Goal: Task Accomplishment & Management: Manage account settings

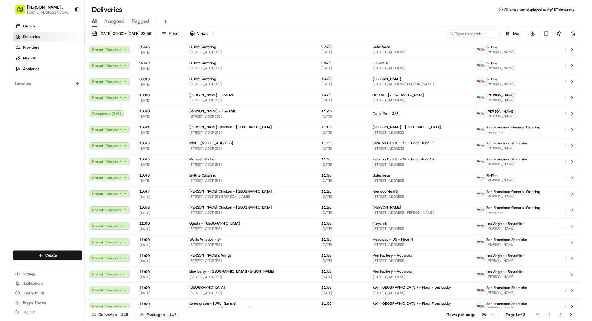
scroll to position [11, 0]
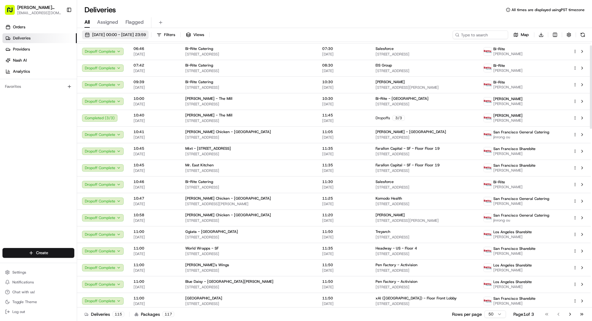
click at [112, 34] on span "[DATE] 00:00 - [DATE] 23:59" at bounding box center [119, 35] width 54 height 6
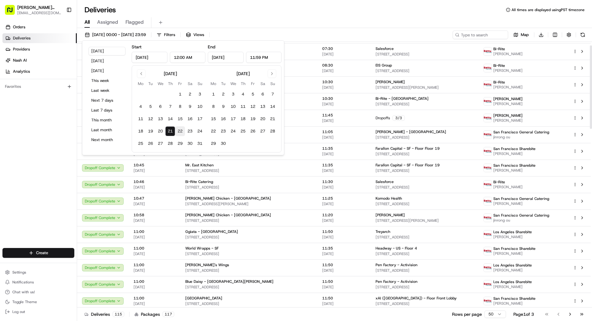
click at [180, 130] on button "22" at bounding box center [180, 131] width 10 height 10
type input "[DATE]"
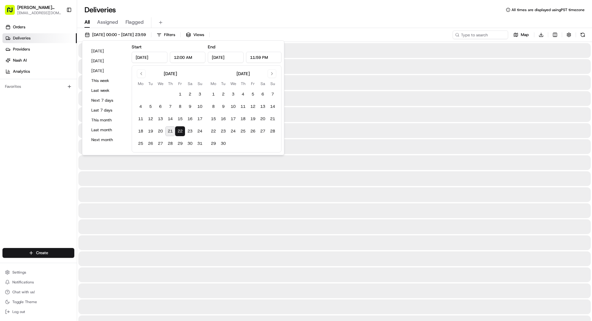
click at [180, 130] on button "22" at bounding box center [180, 131] width 10 height 10
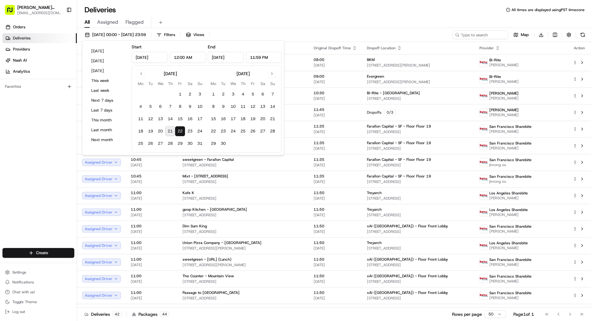
click at [9, 116] on div "Orders Deliveries Providers [PERSON_NAME] Analytics Favorites" at bounding box center [38, 136] width 77 height 232
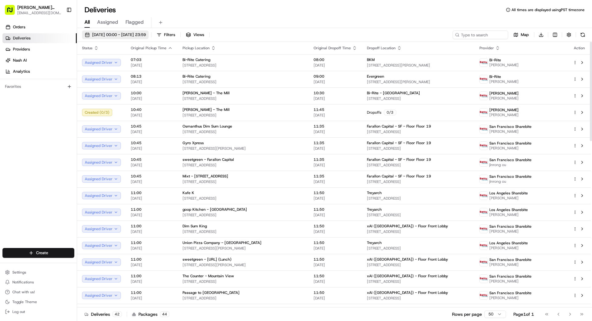
click at [129, 33] on span "[DATE] 00:00 - [DATE] 23:59" at bounding box center [119, 35] width 54 height 6
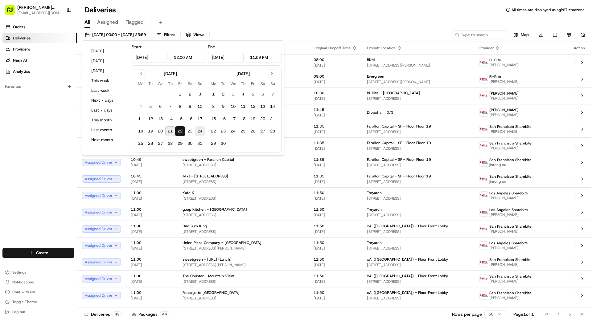
click at [198, 131] on button "24" at bounding box center [200, 131] width 10 height 10
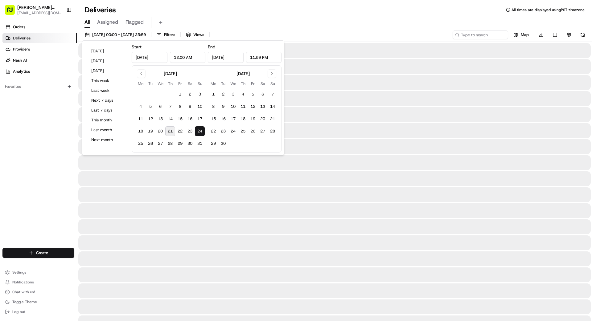
type input "[DATE]"
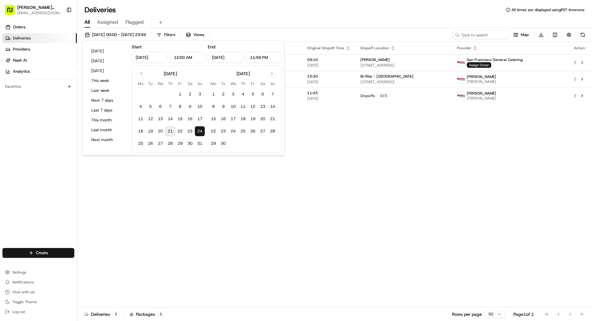
click at [231, 173] on div "Status Original Pickup Time Pickup Location Original Dropoff Time Dropoff Locat…" at bounding box center [334, 175] width 514 height 266
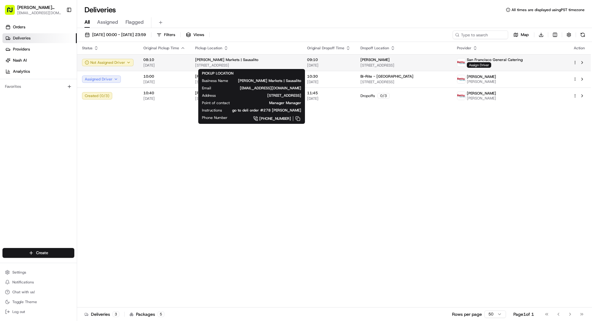
click at [226, 63] on span "[STREET_ADDRESS]" at bounding box center [246, 65] width 102 height 5
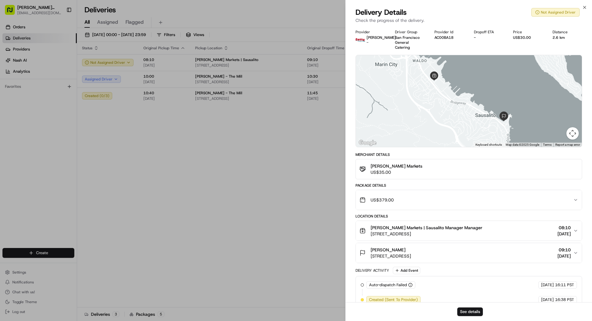
click at [370, 196] on div "US$379.00" at bounding box center [467, 200] width 214 height 12
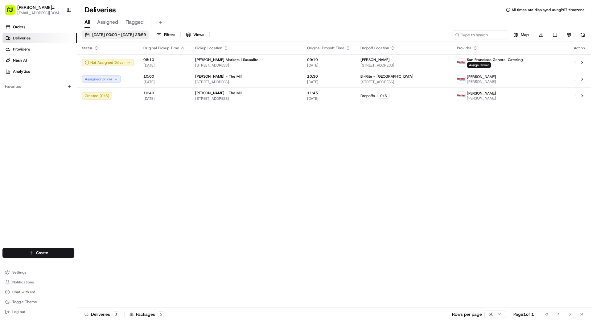
click at [123, 34] on span "[DATE] 00:00 - [DATE] 23:59" at bounding box center [119, 35] width 54 height 6
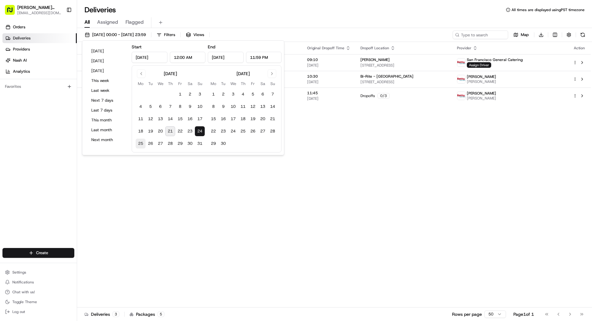
click at [141, 142] on button "25" at bounding box center [141, 144] width 10 height 10
type input "[DATE]"
click at [171, 185] on div "Status Original Pickup Time Pickup Location Original Dropoff Time Dropoff Locat…" at bounding box center [334, 175] width 514 height 266
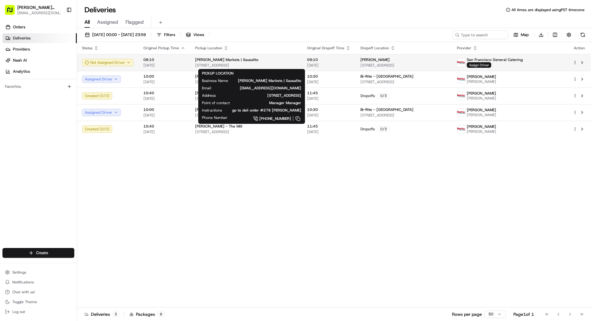
click at [214, 62] on span "[PERSON_NAME] Markets | Sausalito" at bounding box center [226, 59] width 63 height 5
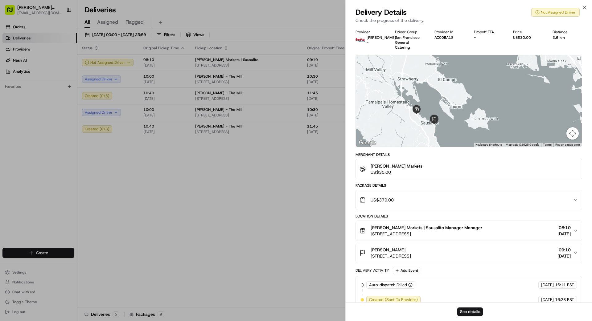
click at [370, 196] on div "US$379.00" at bounding box center [467, 200] width 214 height 12
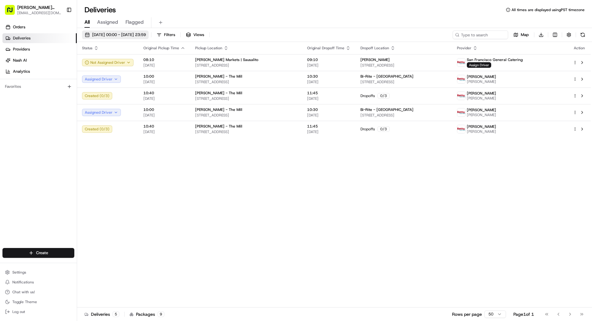
click at [135, 34] on span "[DATE] 00:00 - [DATE] 23:59" at bounding box center [119, 35] width 54 height 6
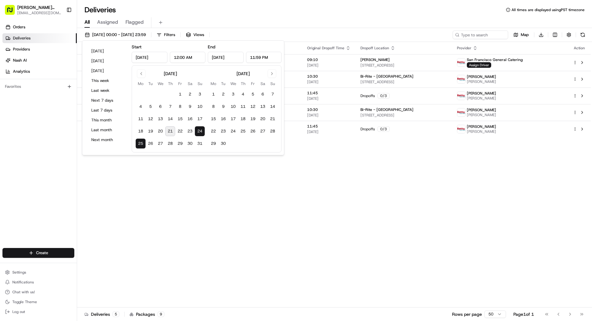
click at [144, 143] on button "25" at bounding box center [141, 144] width 10 height 10
type input "[DATE]"
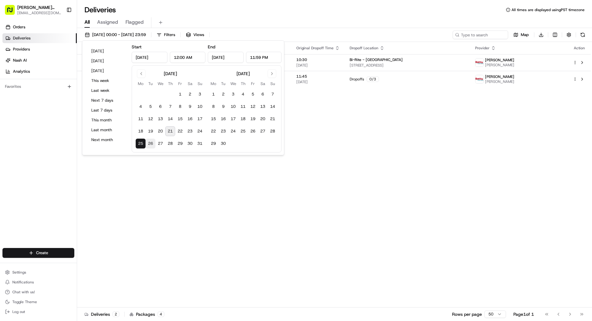
click at [150, 143] on button "26" at bounding box center [151, 144] width 10 height 10
type input "[DATE]"
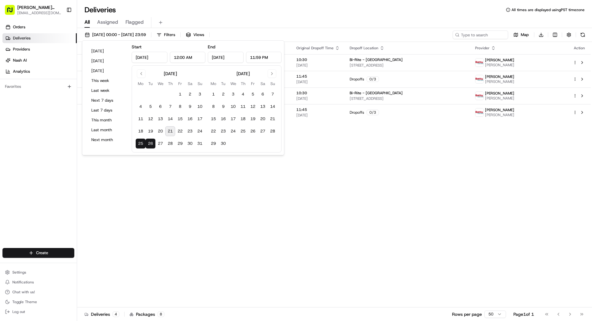
click at [150, 143] on button "26" at bounding box center [151, 144] width 10 height 10
type input "[DATE]"
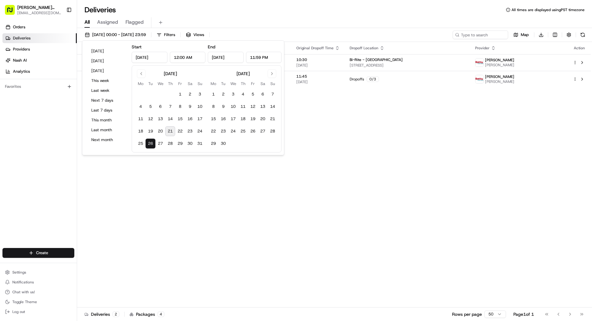
click at [165, 171] on div "Status Original Pickup Time Pickup Location Original Dropoff Time Dropoff Locat…" at bounding box center [334, 175] width 514 height 266
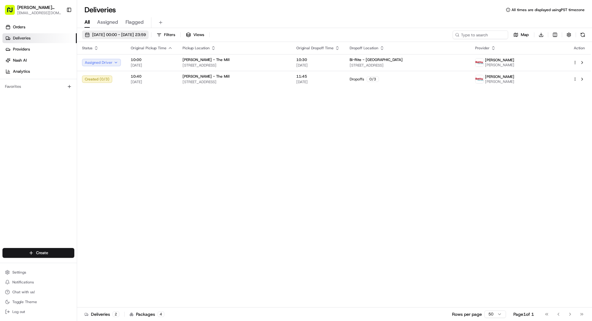
click at [135, 31] on button "[DATE] 00:00 - [DATE] 23:59" at bounding box center [115, 35] width 67 height 9
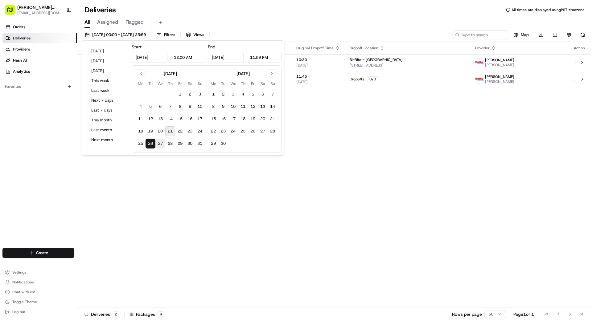
click at [160, 142] on button "27" at bounding box center [160, 144] width 10 height 10
type input "[DATE]"
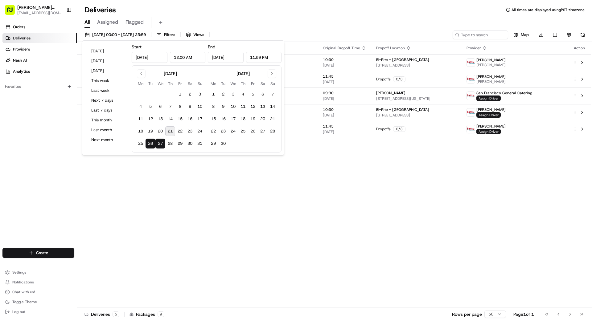
click at [159, 142] on button "27" at bounding box center [160, 144] width 10 height 10
type input "[DATE]"
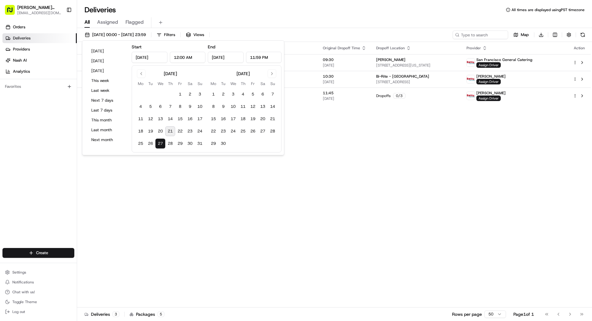
click at [199, 161] on div "Status Original Pickup Time Pickup Location Original Dropoff Time Dropoff Locat…" at bounding box center [334, 175] width 514 height 266
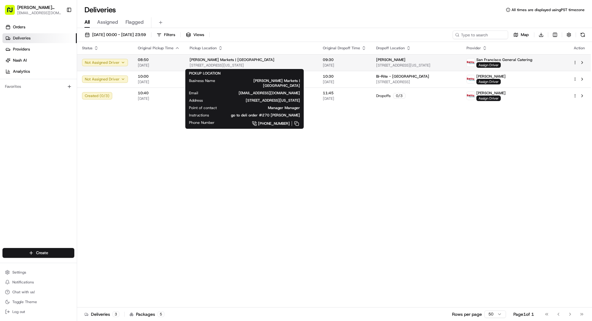
click at [236, 62] on div "[PERSON_NAME] Markets | [GEOGRAPHIC_DATA][STREET_ADDRESS][US_STATE][GEOGRAPHIC_…" at bounding box center [251, 62] width 123 height 10
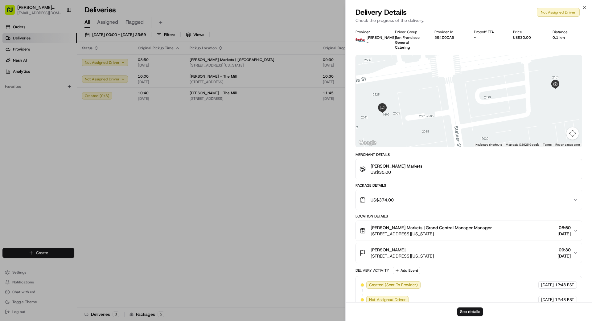
click at [370, 194] on div "US$374.00" at bounding box center [467, 200] width 214 height 12
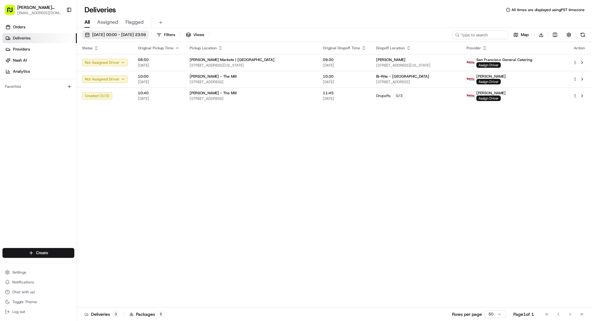
click at [144, 34] on span "[DATE] 00:00 - [DATE] 23:59" at bounding box center [119, 35] width 54 height 6
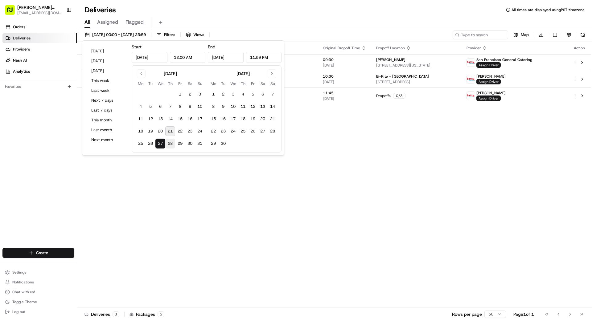
click at [168, 143] on button "28" at bounding box center [170, 144] width 10 height 10
type input "[DATE]"
click at [168, 143] on button "28" at bounding box center [170, 144] width 10 height 10
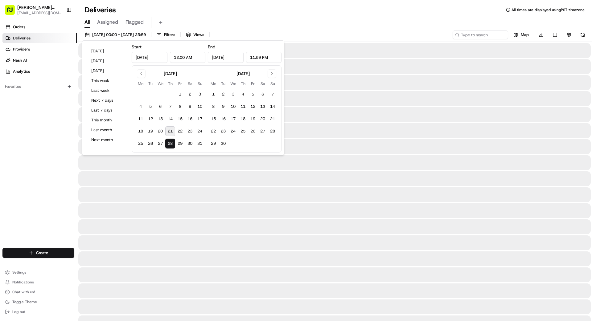
type input "[DATE]"
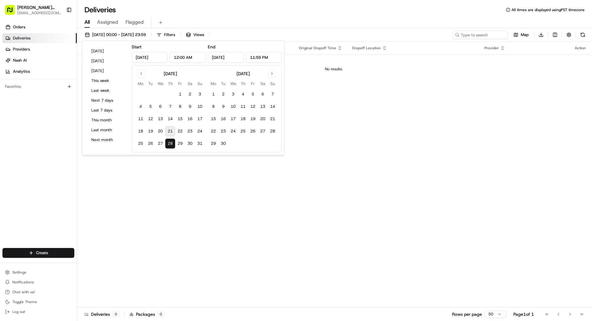
click at [210, 186] on div "Status Original Pickup Time Pickup Location Original Dropoff Time Dropoff Locat…" at bounding box center [334, 175] width 514 height 266
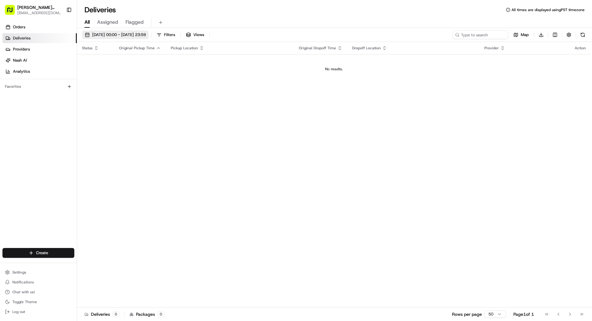
click at [141, 33] on span "[DATE] 00:00 - [DATE] 23:59" at bounding box center [119, 35] width 54 height 6
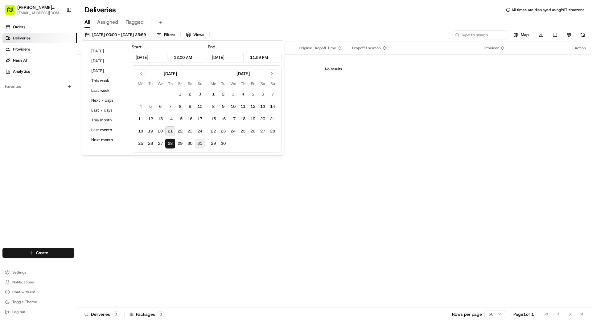
click at [200, 142] on button "31" at bounding box center [200, 144] width 10 height 10
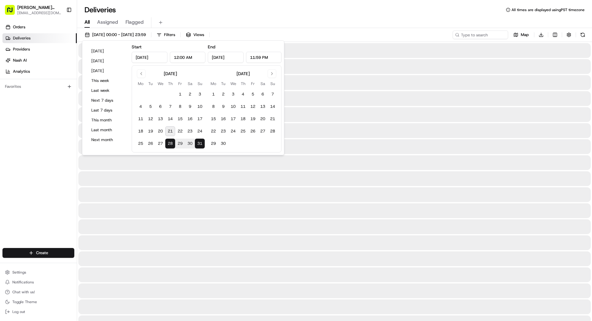
type input "[DATE]"
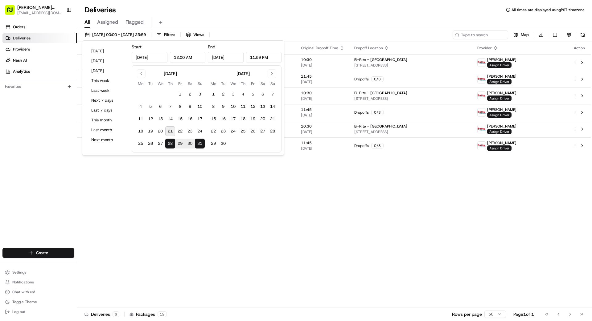
click at [187, 173] on div "Status Original Pickup Time Pickup Location Original Dropoff Time Dropoff Locat…" at bounding box center [334, 175] width 514 height 266
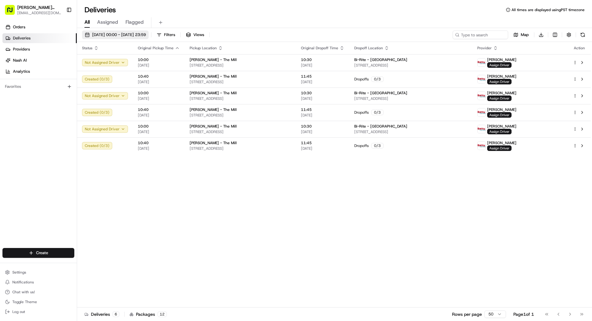
click at [130, 35] on span "[DATE] 00:00 - [DATE] 23:59" at bounding box center [119, 35] width 54 height 6
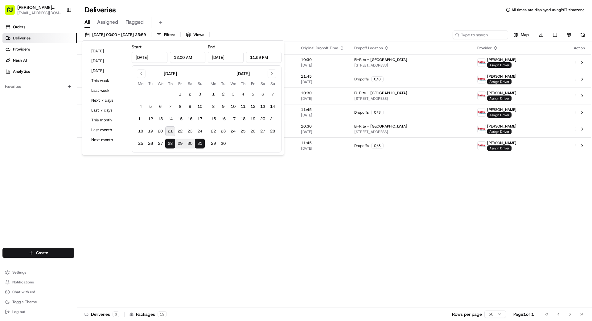
click at [172, 145] on button "28" at bounding box center [170, 144] width 10 height 10
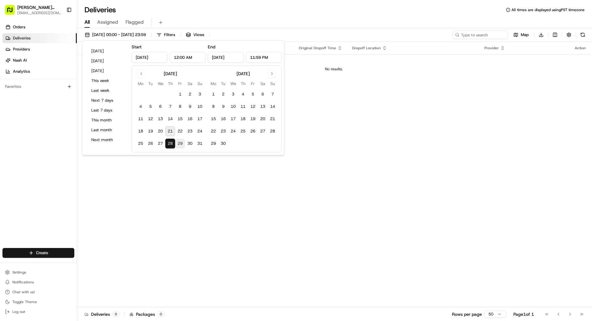
click at [183, 142] on button "29" at bounding box center [180, 144] width 10 height 10
type input "[DATE]"
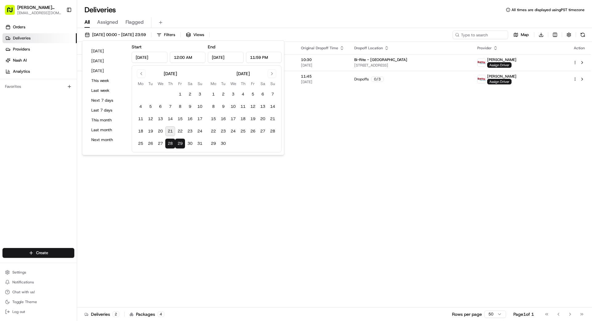
click at [182, 142] on button "29" at bounding box center [180, 144] width 10 height 10
type input "[DATE]"
click at [193, 144] on button "30" at bounding box center [190, 144] width 10 height 10
type input "[DATE]"
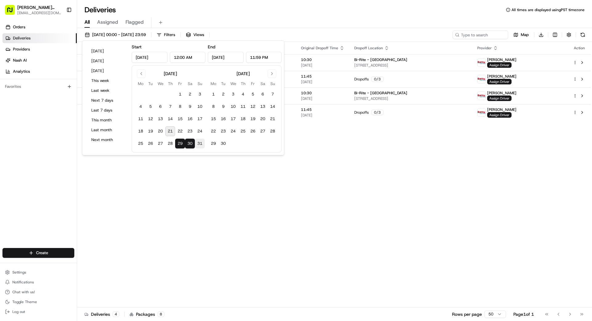
click at [199, 144] on button "31" at bounding box center [200, 144] width 10 height 10
type input "[DATE]"
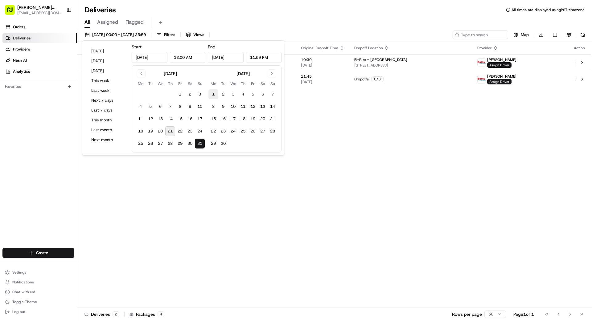
click at [212, 94] on button "1" at bounding box center [213, 94] width 10 height 10
type input "[DATE]"
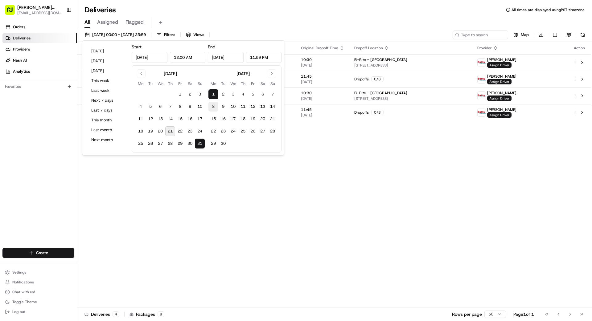
click at [214, 105] on button "8" at bounding box center [213, 107] width 10 height 10
type input "[DATE]"
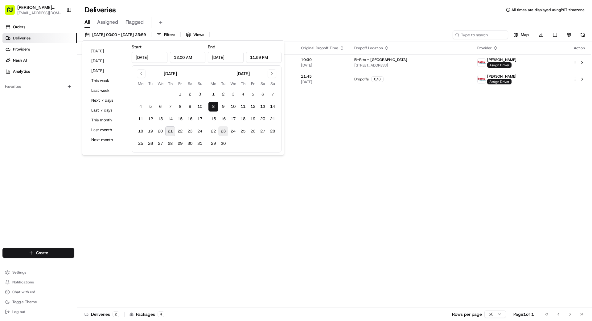
click at [224, 132] on button "23" at bounding box center [223, 131] width 10 height 10
type input "[DATE]"
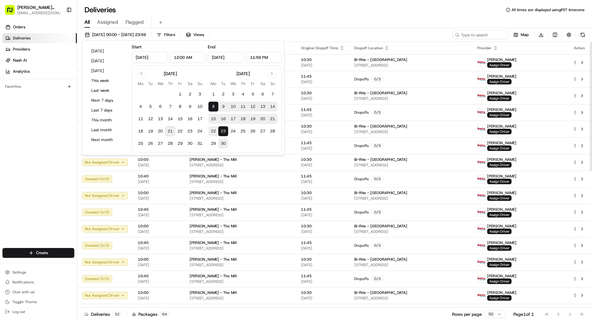
click at [225, 139] on button "30" at bounding box center [223, 144] width 10 height 10
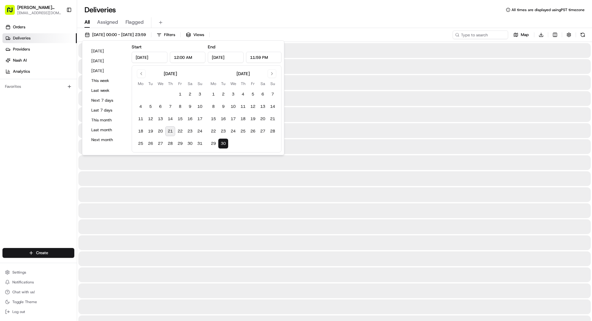
type input "[DATE]"
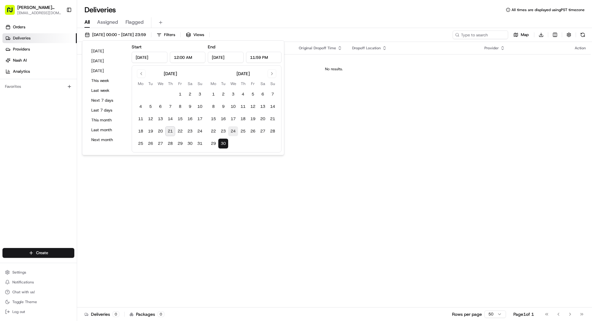
click at [235, 131] on button "24" at bounding box center [233, 131] width 10 height 10
click at [244, 132] on button "25" at bounding box center [243, 131] width 10 height 10
type input "[DATE]"
drag, startPoint x: 237, startPoint y: 117, endPoint x: 233, endPoint y: 117, distance: 4.9
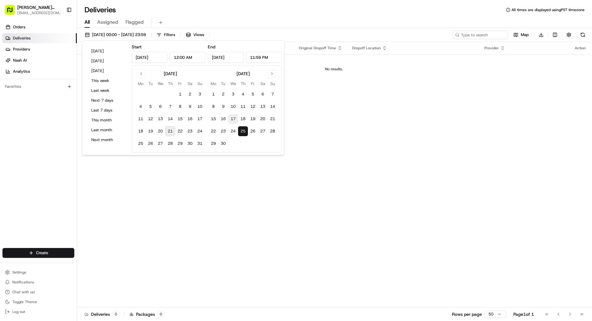
click at [237, 117] on button "17" at bounding box center [233, 119] width 10 height 10
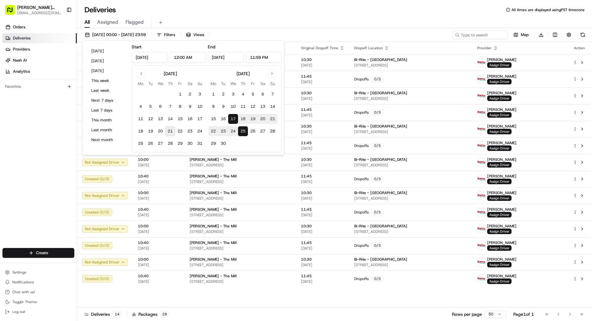
click at [245, 118] on button "18" at bounding box center [243, 119] width 10 height 10
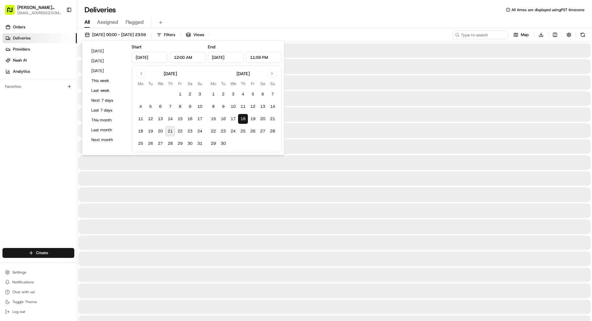
type input "[DATE]"
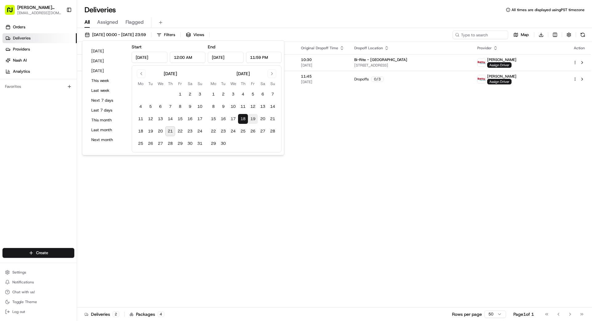
click at [257, 118] on button "19" at bounding box center [253, 119] width 10 height 10
type input "[DATE]"
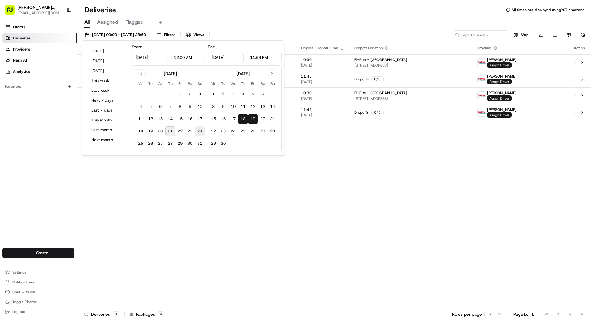
click at [196, 131] on button "24" at bounding box center [200, 131] width 10 height 10
type input "[DATE]"
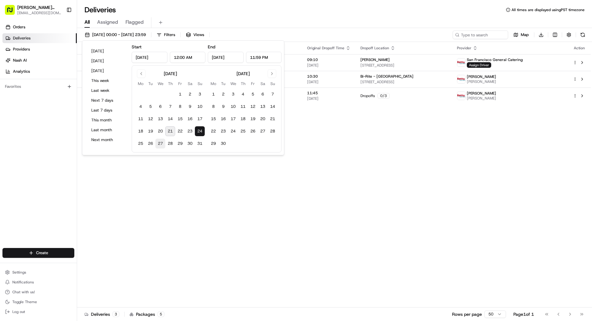
click at [163, 143] on button "27" at bounding box center [160, 144] width 10 height 10
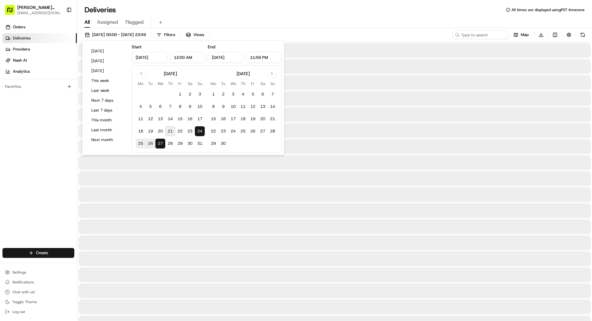
type input "[DATE]"
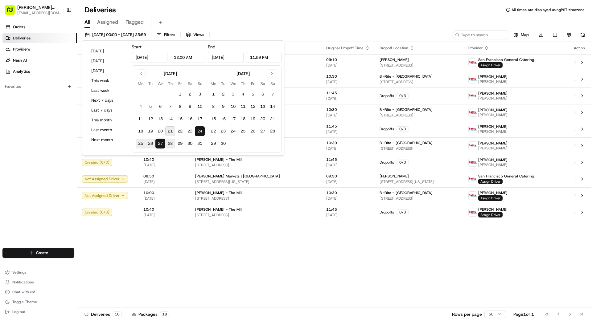
click at [168, 143] on button "28" at bounding box center [170, 144] width 10 height 10
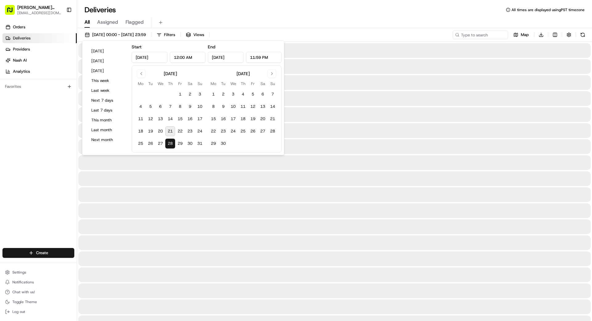
type input "[DATE]"
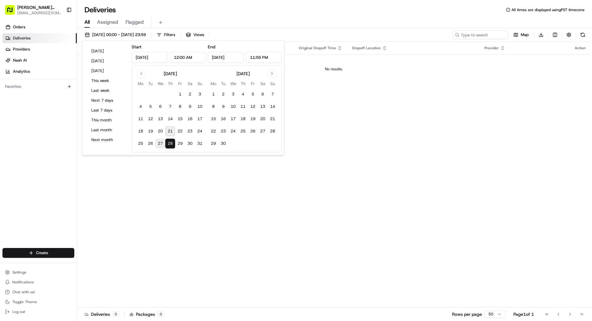
click at [163, 143] on button "27" at bounding box center [160, 144] width 10 height 10
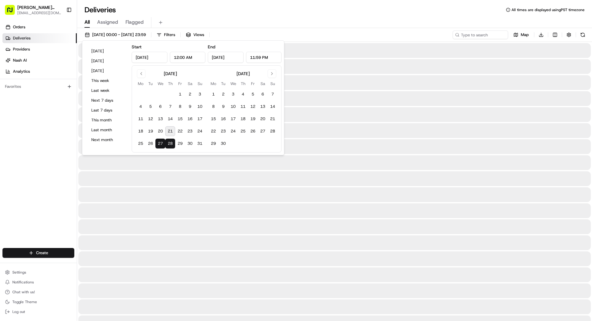
type input "[DATE]"
click at [163, 143] on button "27" at bounding box center [160, 144] width 10 height 10
type input "[DATE]"
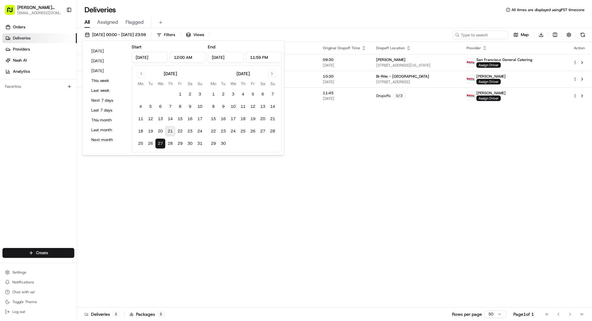
drag, startPoint x: 189, startPoint y: 167, endPoint x: 208, endPoint y: 176, distance: 20.7
click at [190, 167] on div "Status Original Pickup Time Pickup Location Original Dropoff Time Dropoff Locat…" at bounding box center [334, 175] width 514 height 266
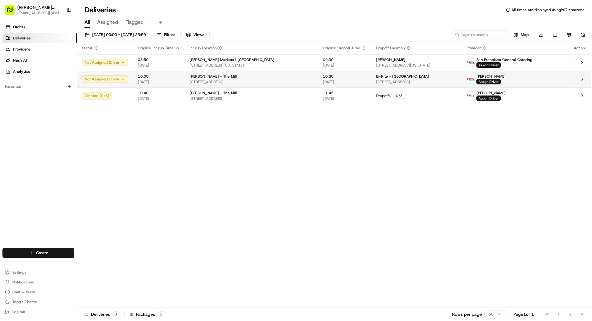
click at [370, 76] on div "Bi-Rite - [GEOGRAPHIC_DATA]" at bounding box center [416, 76] width 80 height 5
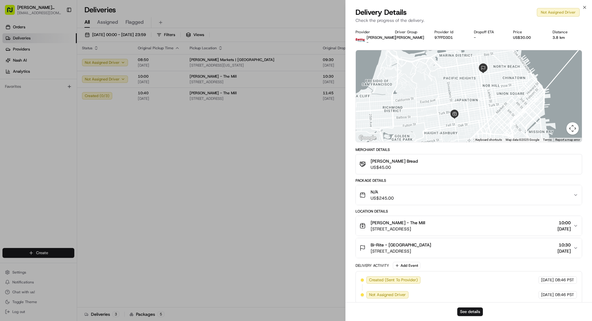
drag, startPoint x: 200, startPoint y: 143, endPoint x: 212, endPoint y: 137, distance: 13.2
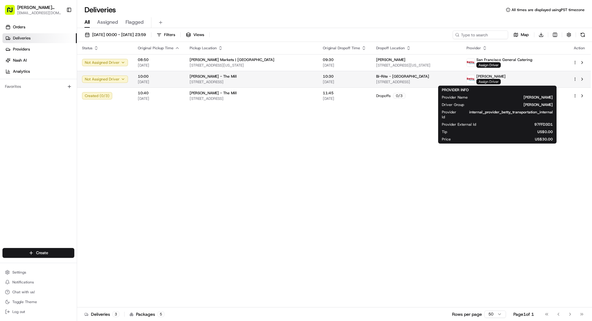
click at [370, 81] on span "Assign Driver" at bounding box center [488, 82] width 24 height 6
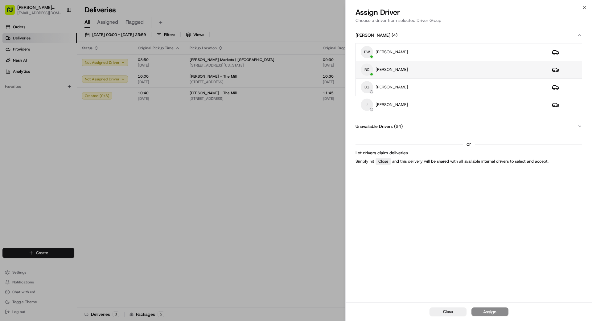
click at [370, 68] on div "RC [PERSON_NAME]" at bounding box center [451, 70] width 181 height 12
click at [370, 288] on div "Assign" at bounding box center [489, 312] width 13 height 6
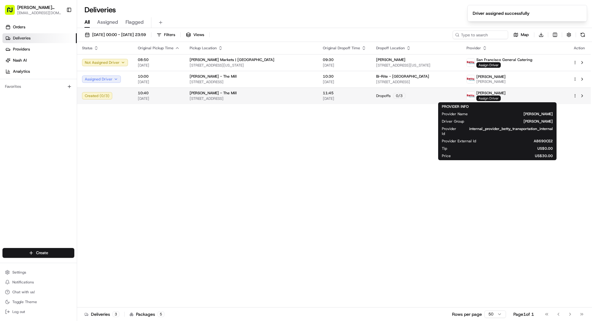
click at [370, 99] on span "Assign Driver" at bounding box center [488, 99] width 24 height 6
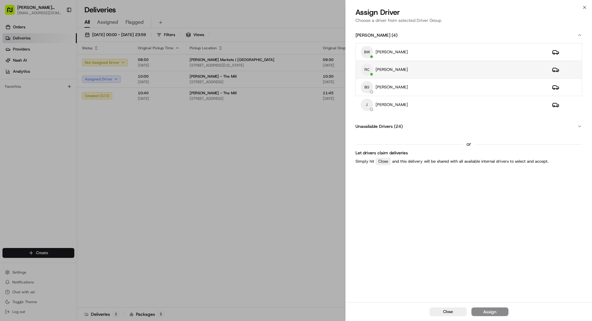
click at [370, 68] on div "RC [PERSON_NAME]" at bounding box center [451, 70] width 181 height 12
click at [370, 288] on div "Assign" at bounding box center [489, 312] width 13 height 6
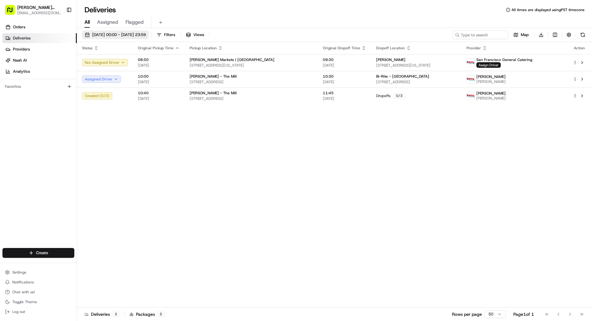
drag, startPoint x: 152, startPoint y: 34, endPoint x: 155, endPoint y: 33, distance: 3.2
click at [146, 34] on span "[DATE] 00:00 - [DATE] 23:59" at bounding box center [119, 35] width 54 height 6
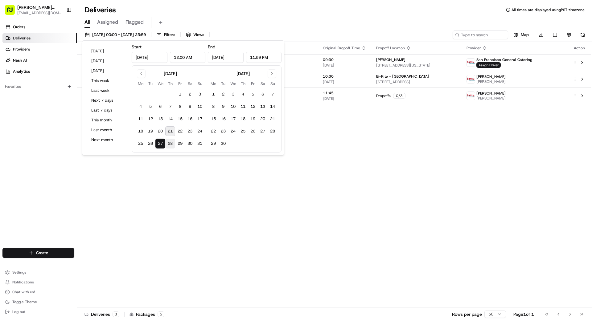
click at [169, 142] on button "28" at bounding box center [170, 144] width 10 height 10
type input "[DATE]"
click at [170, 142] on button "28" at bounding box center [170, 144] width 10 height 10
type input "[DATE]"
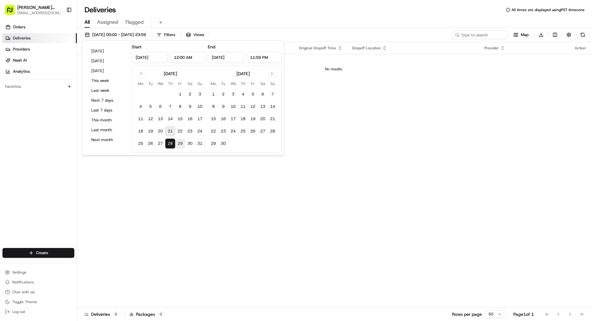
click at [179, 143] on button "29" at bounding box center [180, 144] width 10 height 10
type input "[DATE]"
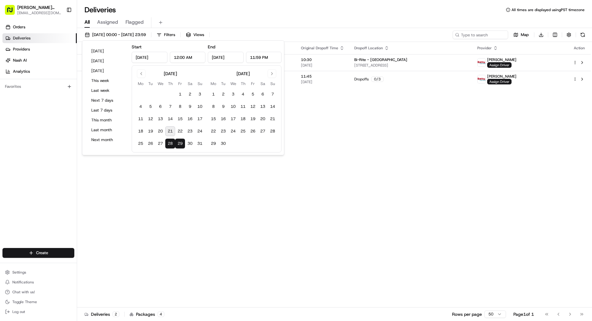
click at [179, 143] on button "29" at bounding box center [180, 144] width 10 height 10
type input "[DATE]"
click at [342, 189] on div "Status Original Pickup Time Pickup Location Original Dropoff Time Dropoff Locat…" at bounding box center [334, 175] width 514 height 266
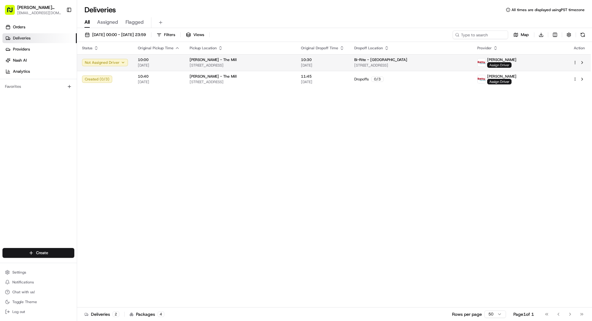
click at [370, 65] on span "Assign Driver" at bounding box center [499, 65] width 24 height 6
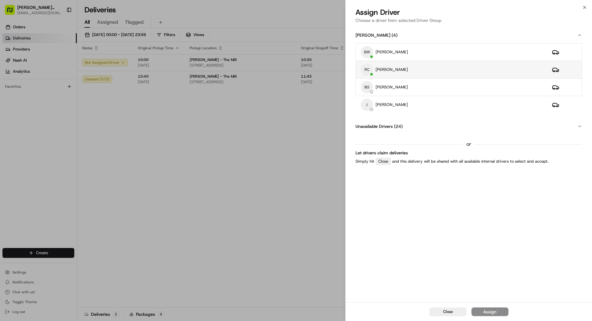
click at [370, 71] on div "RC [PERSON_NAME]" at bounding box center [451, 70] width 181 height 12
click at [370, 288] on button "Assign" at bounding box center [490, 312] width 37 height 9
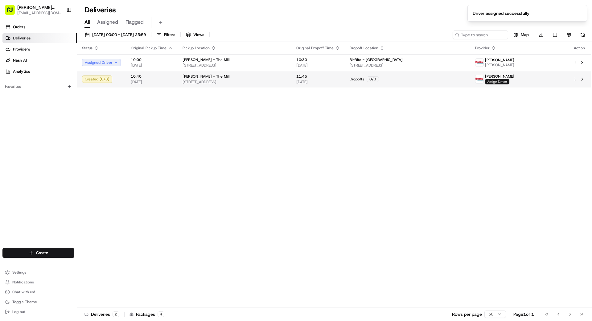
click at [370, 82] on span "Assign Driver" at bounding box center [497, 82] width 24 height 6
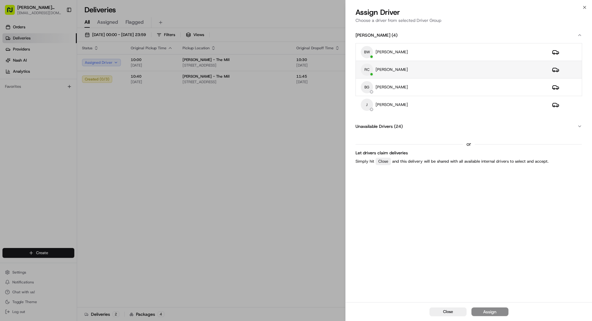
click at [370, 73] on div "RC [PERSON_NAME]" at bounding box center [451, 70] width 181 height 12
click at [370, 288] on div "Assign" at bounding box center [489, 312] width 13 height 6
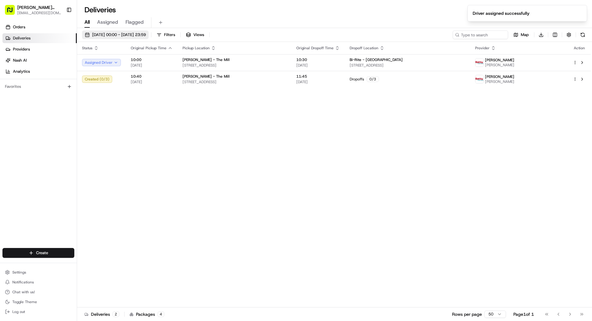
click at [146, 33] on span "[DATE] 00:00 - [DATE] 23:59" at bounding box center [119, 35] width 54 height 6
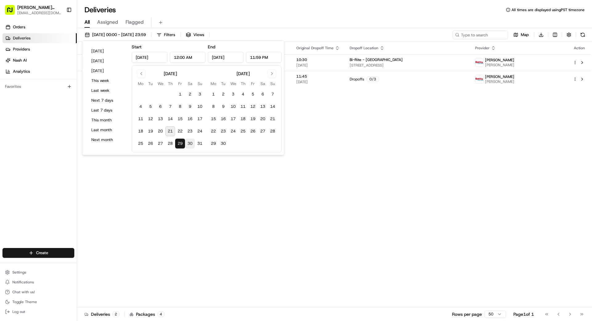
click at [191, 144] on button "30" at bounding box center [190, 144] width 10 height 10
type input "[DATE]"
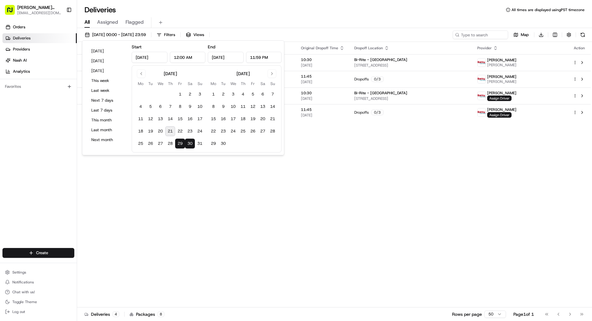
click at [191, 144] on button "30" at bounding box center [190, 144] width 10 height 10
type input "[DATE]"
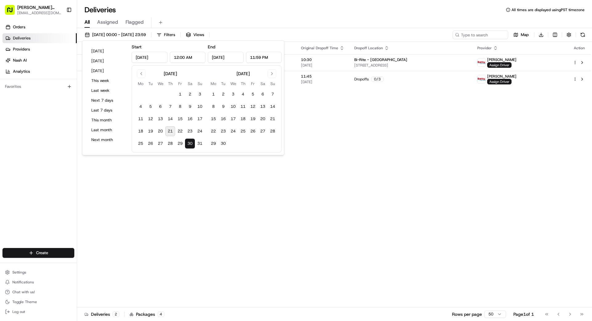
drag, startPoint x: 227, startPoint y: 167, endPoint x: 278, endPoint y: 173, distance: 51.6
click at [250, 169] on div "Status Original Pickup Time Pickup Location Original Dropoff Time Dropoff Locat…" at bounding box center [334, 175] width 514 height 266
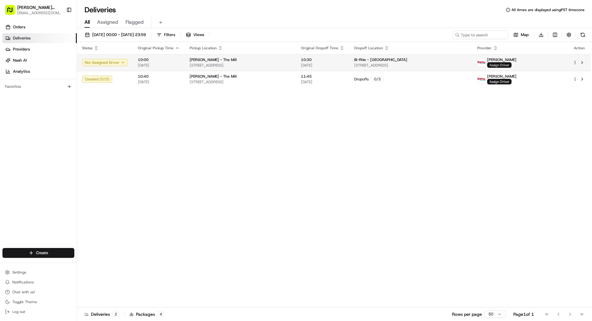
click at [370, 64] on span "Assign Driver" at bounding box center [499, 65] width 24 height 6
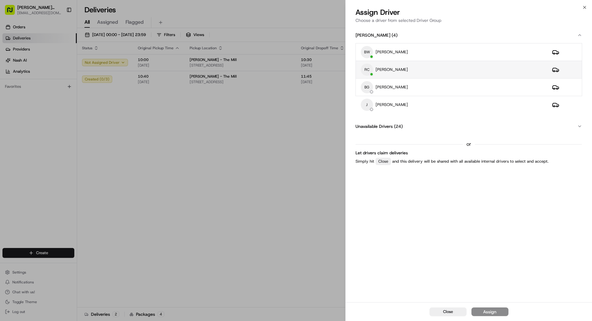
drag, startPoint x: 416, startPoint y: 67, endPoint x: 461, endPoint y: 127, distance: 75.6
click at [370, 67] on div "RC [PERSON_NAME]" at bounding box center [451, 70] width 181 height 12
click at [370, 288] on div "Assign" at bounding box center [489, 312] width 13 height 6
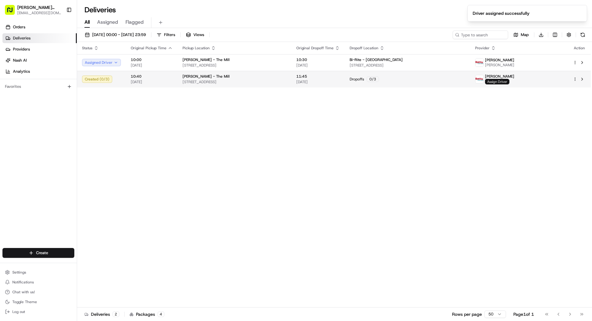
click at [370, 82] on span "Assign Driver" at bounding box center [497, 82] width 24 height 6
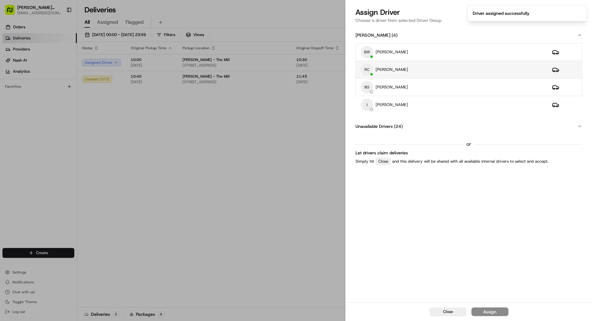
click at [370, 68] on div "RC [PERSON_NAME]" at bounding box center [451, 70] width 181 height 12
click at [370, 288] on button "Assign" at bounding box center [490, 312] width 37 height 9
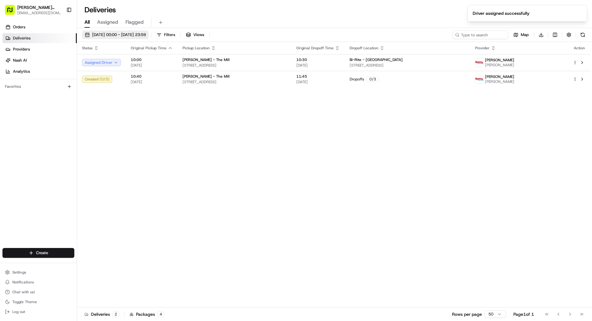
click at [130, 31] on button "[DATE] 00:00 - [DATE] 23:59" at bounding box center [115, 35] width 67 height 9
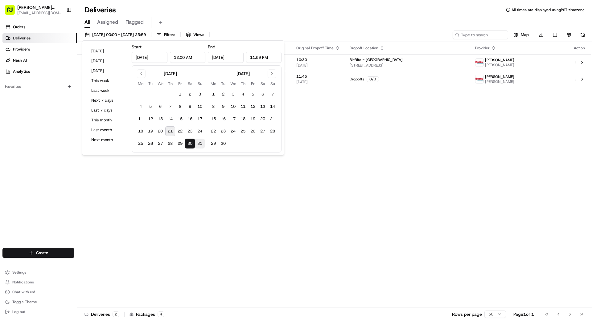
click at [197, 144] on button "31" at bounding box center [200, 144] width 10 height 10
type input "[DATE]"
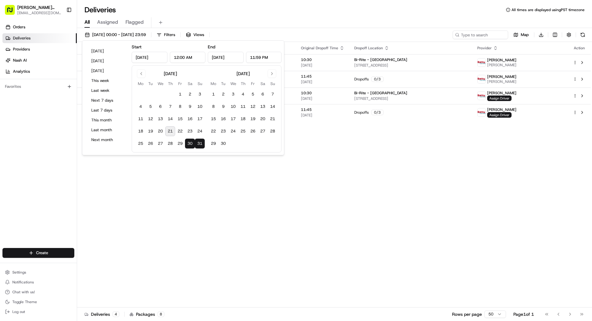
click at [198, 144] on button "31" at bounding box center [200, 144] width 10 height 10
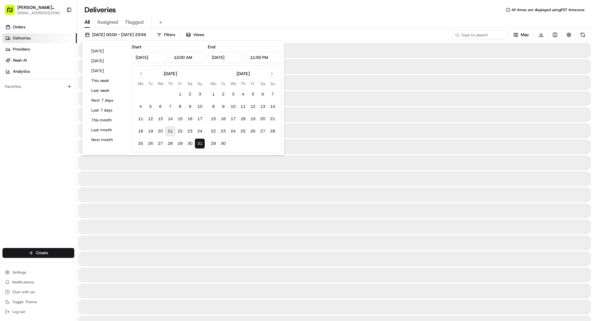
type input "[DATE]"
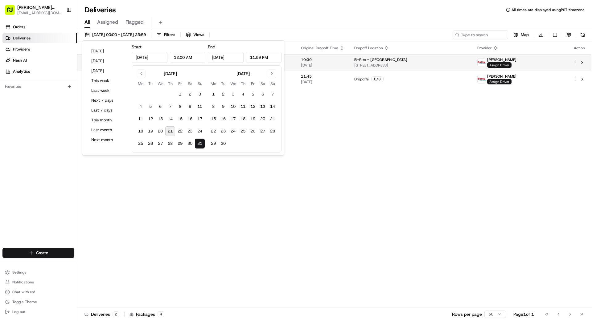
click at [370, 64] on span "Assign Driver" at bounding box center [499, 65] width 24 height 6
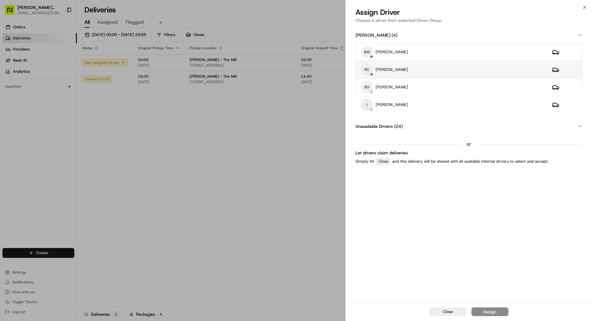
click at [370, 69] on div "RC [PERSON_NAME]" at bounding box center [451, 70] width 181 height 12
click at [370, 288] on div "Assign" at bounding box center [489, 312] width 13 height 6
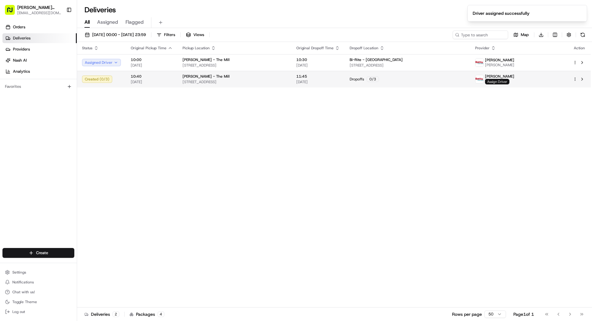
click at [370, 83] on span "Assign Driver" at bounding box center [497, 82] width 24 height 6
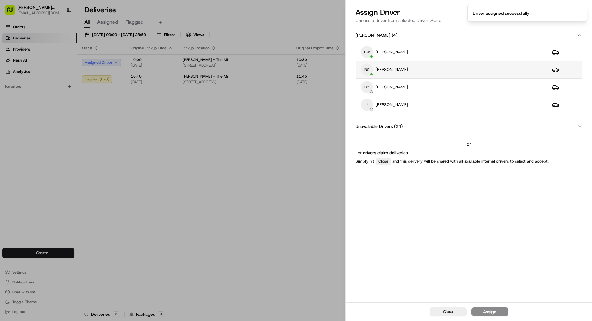
click at [370, 63] on td "RC [PERSON_NAME]" at bounding box center [451, 70] width 191 height 18
click at [370, 288] on div "Assign" at bounding box center [489, 312] width 13 height 6
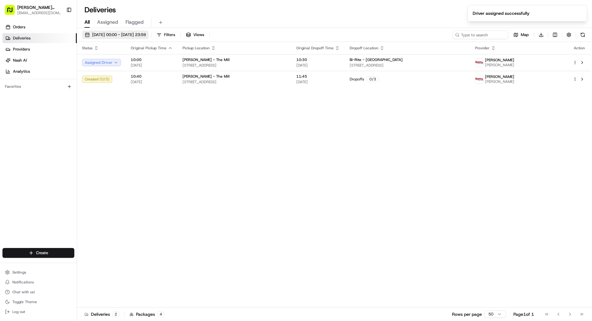
click at [130, 34] on span "[DATE] 00:00 - [DATE] 23:59" at bounding box center [119, 35] width 54 height 6
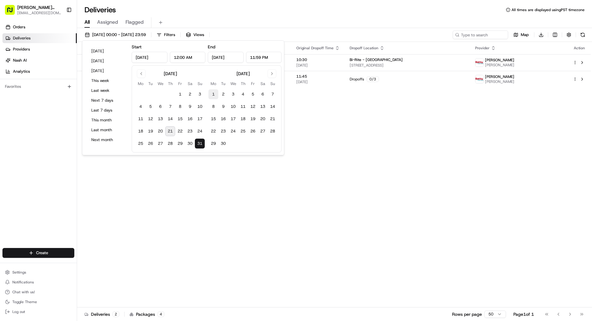
click at [212, 93] on button "1" at bounding box center [213, 94] width 10 height 10
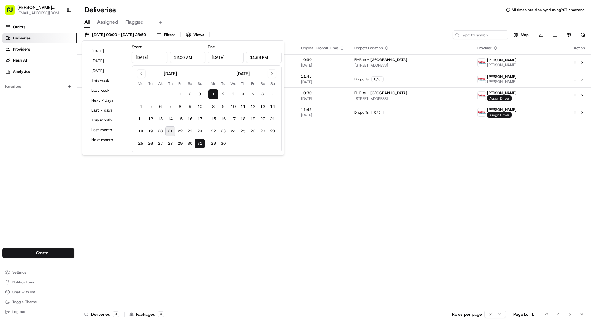
click at [200, 139] on button "31" at bounding box center [200, 144] width 10 height 10
type input "[DATE]"
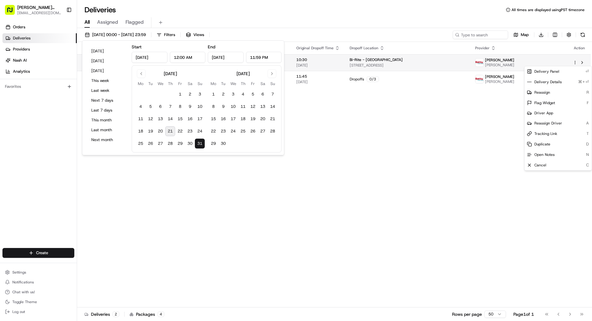
click at [370, 62] on html "[PERSON_NAME] Transportation [EMAIL_ADDRESS][DOMAIN_NAME] Toggle Sidebar Orders…" at bounding box center [296, 160] width 592 height 321
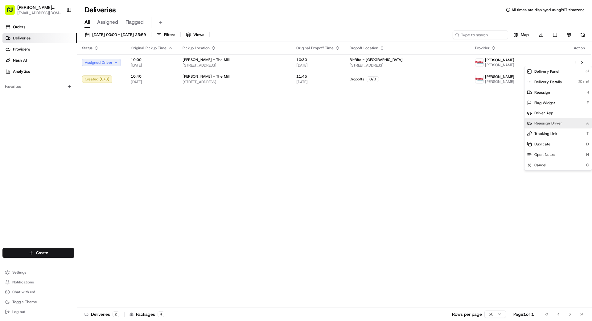
click at [370, 122] on span "Reassign Driver" at bounding box center [548, 123] width 28 height 5
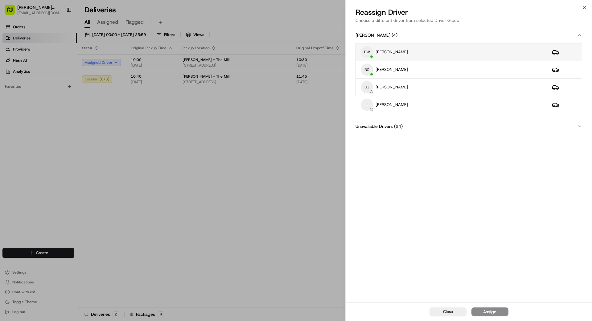
click at [370, 55] on div "BW [PERSON_NAME]" at bounding box center [451, 52] width 181 height 12
drag, startPoint x: 505, startPoint y: 312, endPoint x: 539, endPoint y: 310, distance: 34.0
click at [370, 288] on button "Assign" at bounding box center [490, 312] width 37 height 9
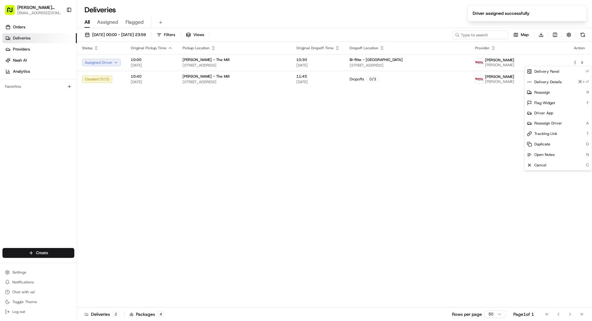
drag, startPoint x: 454, startPoint y: 113, endPoint x: 479, endPoint y: 101, distance: 28.0
click at [370, 109] on div "Status Original Pickup Time Pickup Location Original Dropoff Time Dropoff Locat…" at bounding box center [334, 175] width 514 height 266
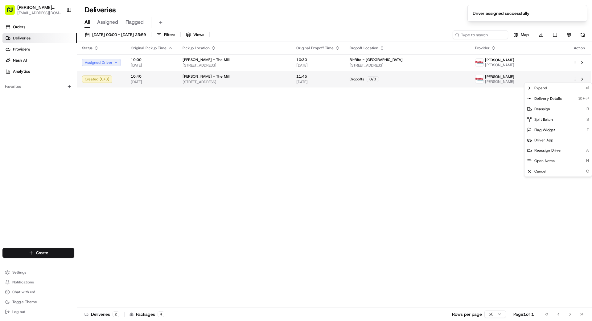
click at [370, 79] on html "[PERSON_NAME] Transportation [EMAIL_ADDRESS][DOMAIN_NAME] Toggle Sidebar Orders…" at bounding box center [296, 160] width 592 height 321
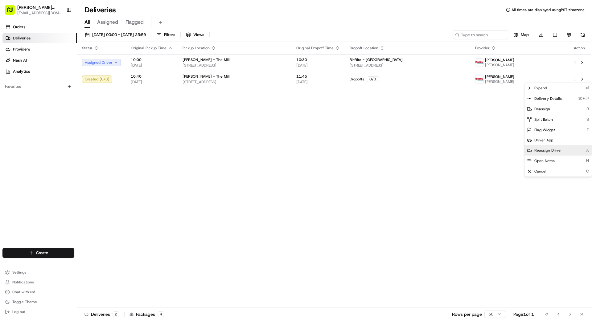
click at [370, 150] on span "Reassign Driver" at bounding box center [548, 150] width 28 height 5
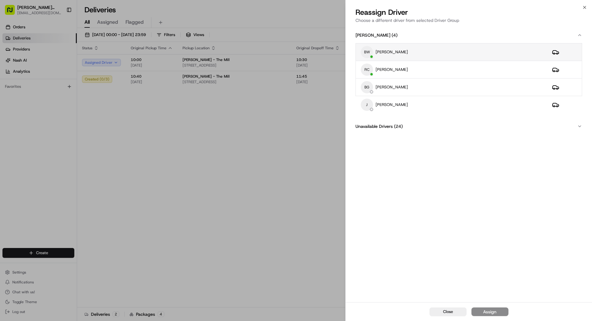
drag, startPoint x: 415, startPoint y: 54, endPoint x: 410, endPoint y: 52, distance: 5.0
click at [370, 54] on div "BW [PERSON_NAME]" at bounding box center [451, 52] width 181 height 12
click at [370, 288] on div "Assign" at bounding box center [489, 312] width 13 height 6
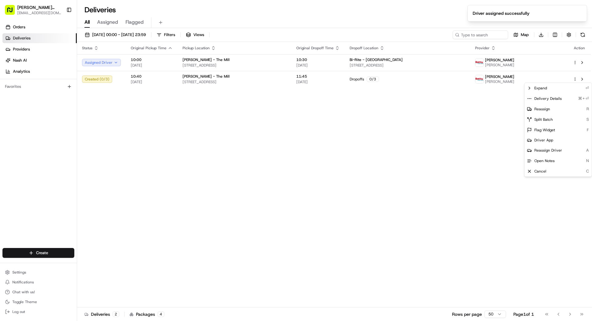
click at [190, 136] on div "Status Original Pickup Time Pickup Location Original Dropoff Time Dropoff Locat…" at bounding box center [334, 175] width 514 height 266
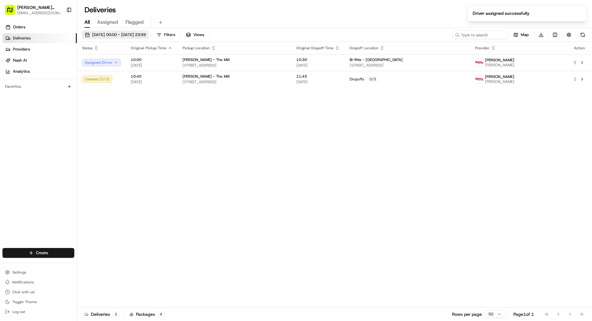
click at [123, 36] on span "[DATE] 00:00 - [DATE] 23:59" at bounding box center [119, 35] width 54 height 6
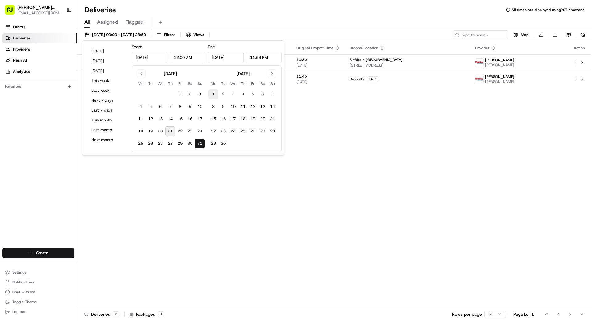
click at [214, 90] on button "1" at bounding box center [213, 94] width 10 height 10
type input "[DATE]"
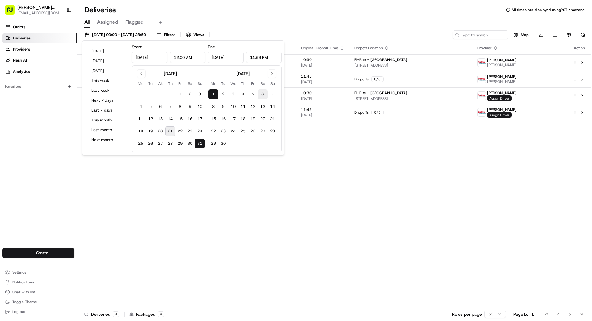
click at [262, 92] on button "6" at bounding box center [263, 94] width 10 height 10
type input "[DATE]"
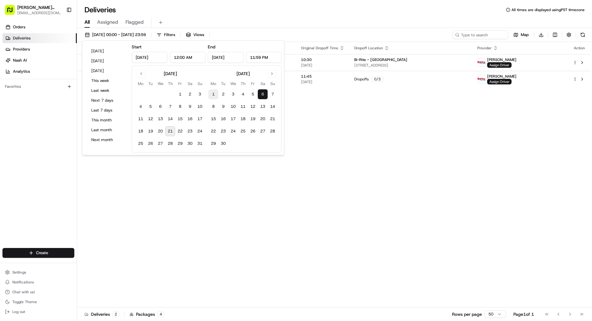
click at [214, 96] on button "1" at bounding box center [213, 94] width 10 height 10
type input "[DATE]"
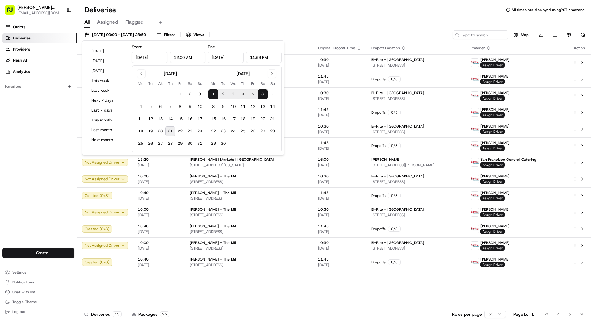
drag, startPoint x: 401, startPoint y: 292, endPoint x: 398, endPoint y: 292, distance: 3.7
click at [370, 288] on div "Status Original Pickup Time Pickup Location Original Dropoff Time Dropoff Locat…" at bounding box center [334, 175] width 514 height 266
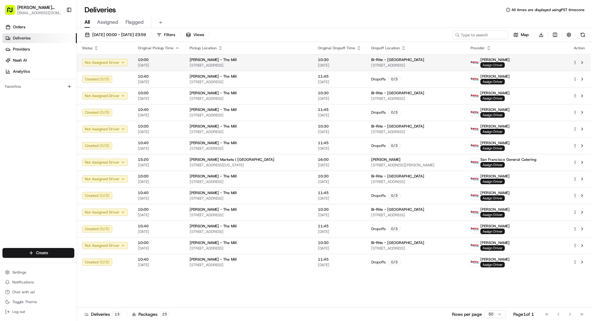
click at [370, 65] on span "Assign Driver" at bounding box center [493, 65] width 24 height 6
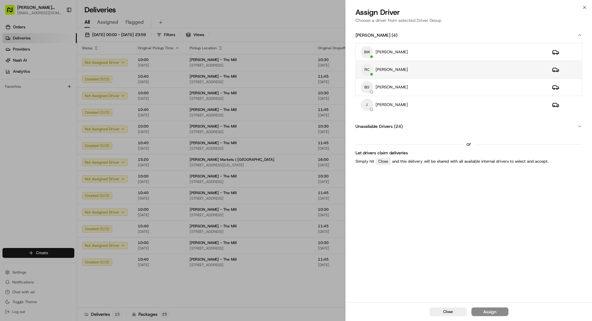
click at [370, 67] on div "RC [PERSON_NAME]" at bounding box center [451, 70] width 181 height 12
click at [370, 288] on div "Assign" at bounding box center [489, 312] width 13 height 6
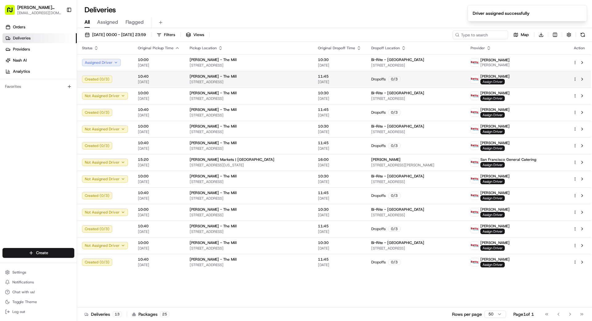
click at [370, 81] on span "Assign Driver" at bounding box center [493, 82] width 24 height 6
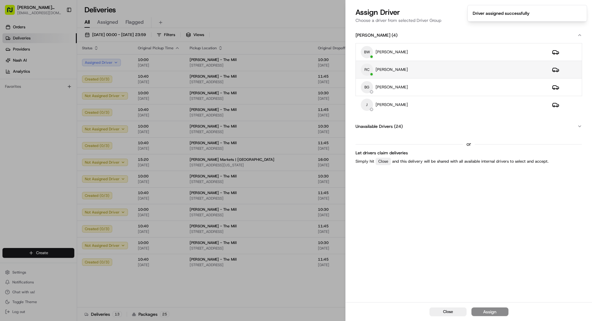
click at [370, 71] on div "RC [PERSON_NAME]" at bounding box center [451, 70] width 181 height 12
click at [370, 288] on div "Assign" at bounding box center [489, 312] width 13 height 6
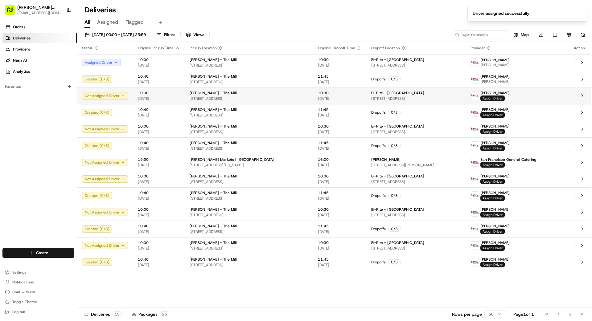
click at [370, 96] on span "Assign Driver" at bounding box center [493, 99] width 24 height 6
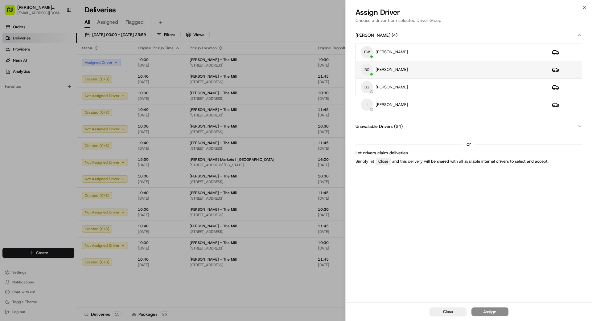
click at [370, 68] on div "RC [PERSON_NAME]" at bounding box center [451, 70] width 181 height 12
drag, startPoint x: 492, startPoint y: 314, endPoint x: 495, endPoint y: 314, distance: 3.7
click at [370, 288] on div "Assign" at bounding box center [489, 312] width 13 height 6
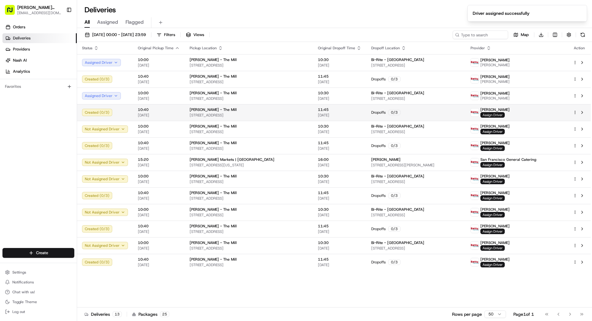
click at [370, 117] on span "Assign Driver" at bounding box center [493, 115] width 24 height 6
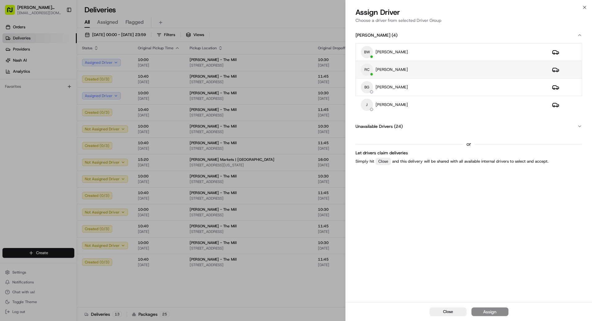
click at [370, 70] on div "RC [PERSON_NAME]" at bounding box center [451, 70] width 181 height 12
drag, startPoint x: 489, startPoint y: 307, endPoint x: 490, endPoint y: 312, distance: 5.1
click at [370, 288] on div "Close Assign" at bounding box center [469, 312] width 246 height 19
click at [370, 288] on div "Assign" at bounding box center [489, 312] width 13 height 6
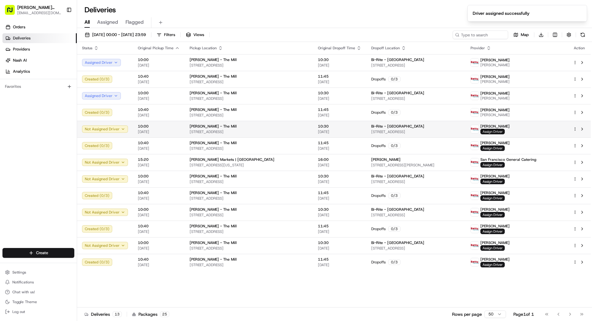
click at [370, 131] on span "Assign Driver" at bounding box center [493, 132] width 24 height 6
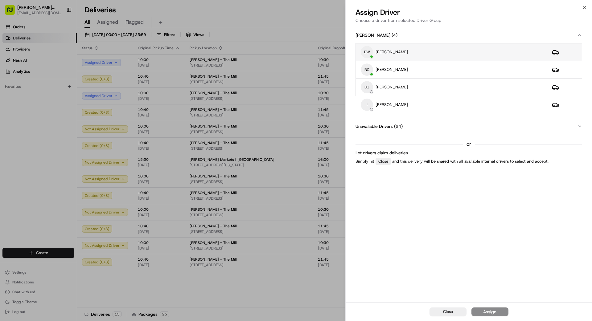
click at [370, 52] on div "BW [PERSON_NAME]" at bounding box center [451, 52] width 181 height 12
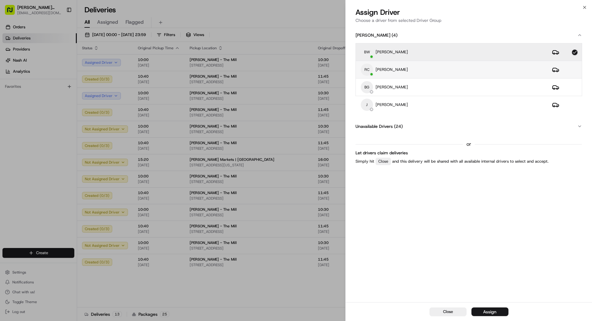
click at [370, 71] on div "RC [PERSON_NAME]" at bounding box center [451, 70] width 181 height 12
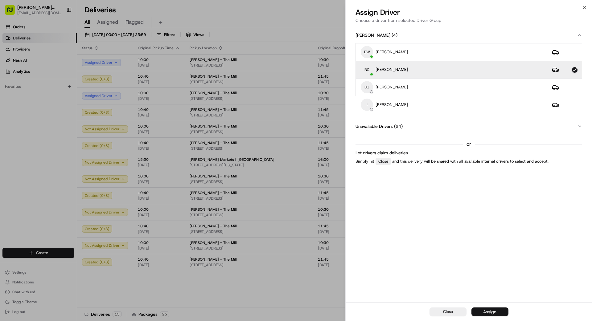
click at [370, 288] on div "Assign" at bounding box center [489, 312] width 13 height 6
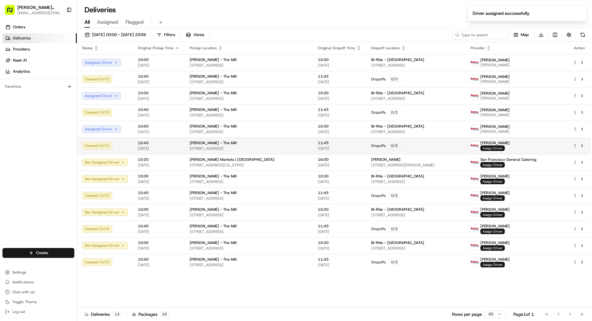
click at [370, 148] on span "Assign Driver" at bounding box center [493, 149] width 24 height 6
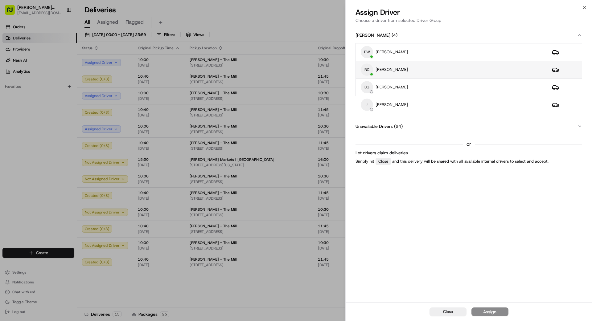
click at [370, 75] on div "RC [PERSON_NAME]" at bounding box center [451, 70] width 181 height 12
click at [370, 288] on div "Assign" at bounding box center [489, 312] width 13 height 6
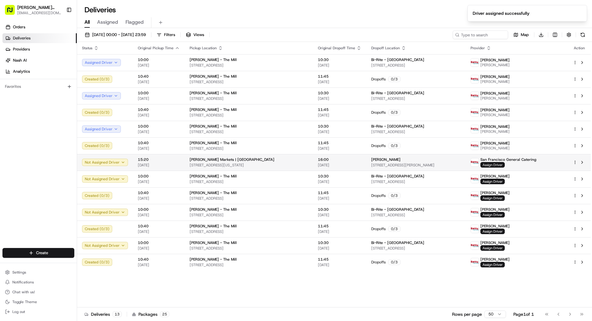
click at [370, 166] on span "Assign Driver" at bounding box center [493, 165] width 24 height 6
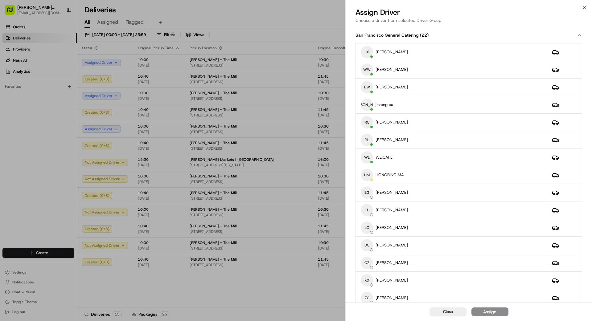
drag, startPoint x: 296, startPoint y: 303, endPoint x: 299, endPoint y: 301, distance: 3.4
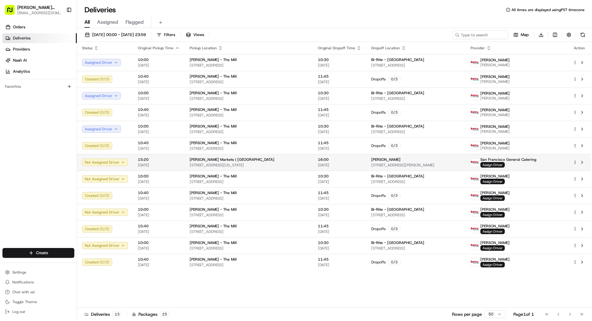
click at [366, 159] on td "[PERSON_NAME] [STREET_ADDRESS][PERSON_NAME]" at bounding box center [415, 162] width 99 height 17
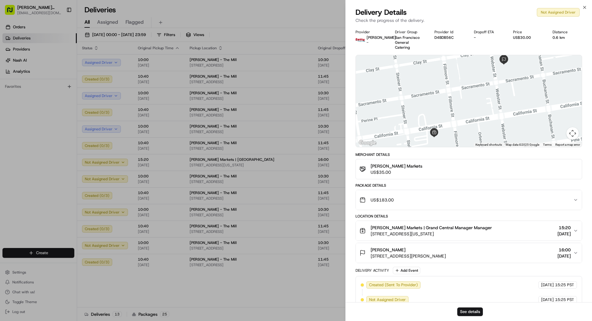
click at [370, 196] on div "US$183.00" at bounding box center [467, 200] width 214 height 12
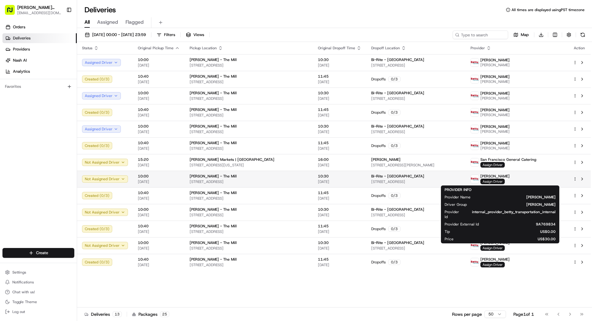
click at [370, 182] on span "Assign Driver" at bounding box center [493, 182] width 24 height 6
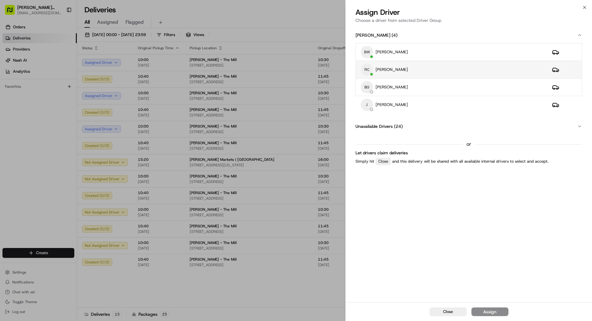
click at [370, 70] on div "RC [PERSON_NAME]" at bounding box center [451, 70] width 181 height 12
click at [370, 288] on div "Assign" at bounding box center [489, 312] width 13 height 6
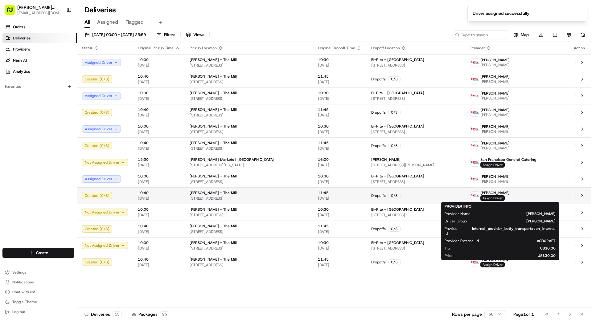
click at [370, 197] on span "Assign Driver" at bounding box center [493, 199] width 24 height 6
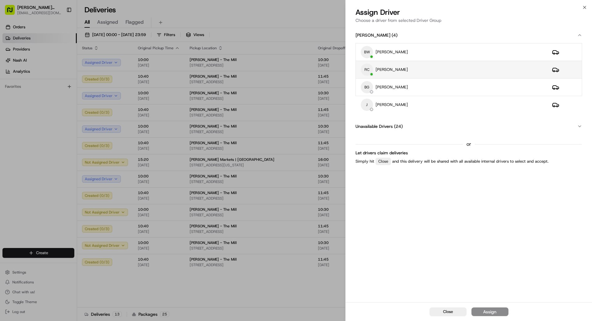
click at [370, 71] on div "RC [PERSON_NAME]" at bounding box center [451, 70] width 181 height 12
click at [370, 288] on div "Assign" at bounding box center [489, 312] width 13 height 6
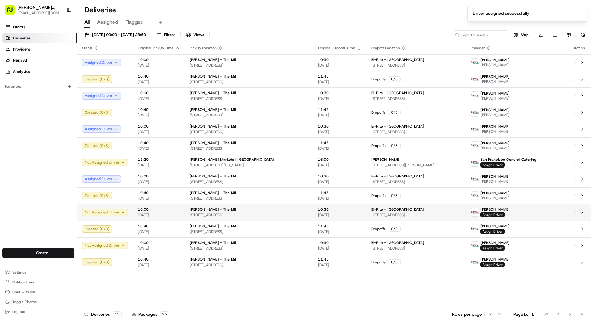
click at [370, 216] on span "Assign Driver" at bounding box center [493, 215] width 24 height 6
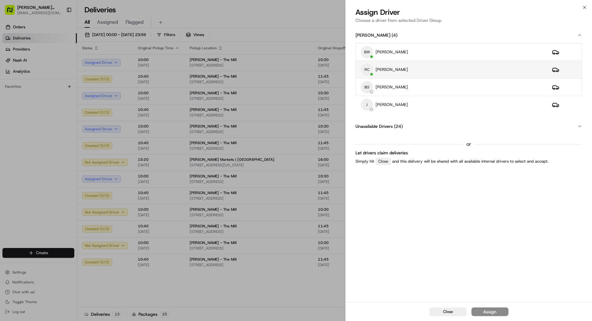
click at [370, 72] on div "RC [PERSON_NAME]" at bounding box center [451, 70] width 181 height 12
click at [370, 288] on button "Assign" at bounding box center [490, 312] width 37 height 9
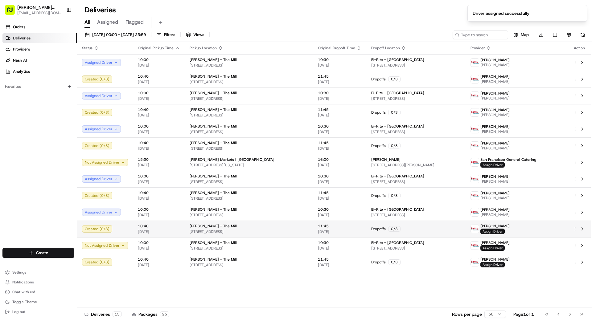
click at [370, 230] on span "Assign Driver" at bounding box center [493, 232] width 24 height 6
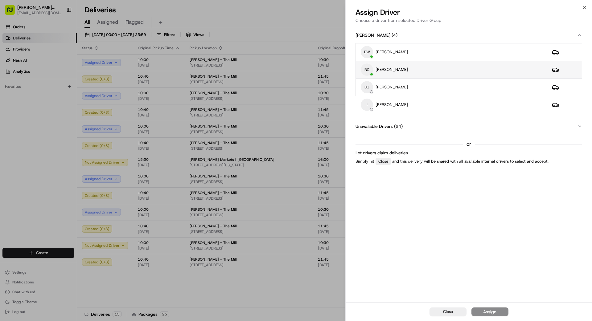
click at [370, 67] on div "RC [PERSON_NAME]" at bounding box center [451, 70] width 181 height 12
click at [370, 288] on div "Assign" at bounding box center [489, 312] width 13 height 6
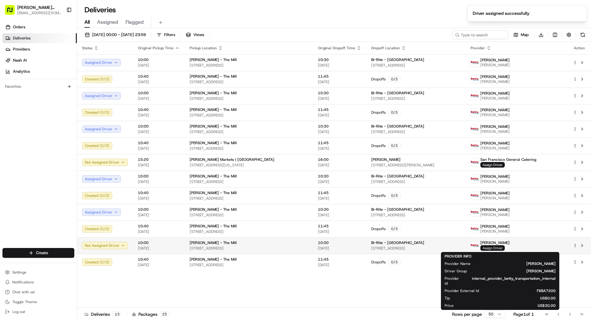
click at [370, 250] on span "Assign Driver" at bounding box center [493, 248] width 24 height 6
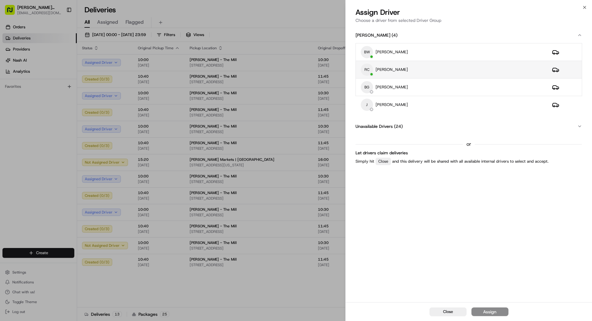
click at [370, 71] on div "RC [PERSON_NAME]" at bounding box center [451, 70] width 181 height 12
click at [370, 288] on div "Assign" at bounding box center [489, 312] width 13 height 6
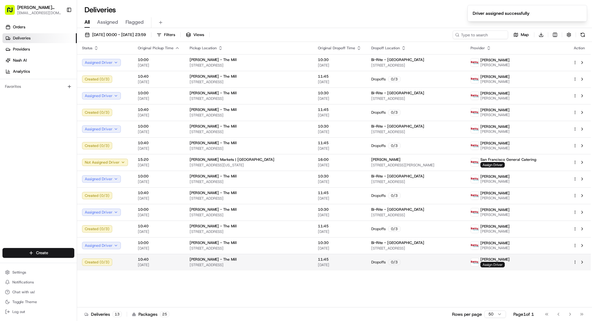
click at [370, 266] on span "Assign Driver" at bounding box center [493, 265] width 24 height 6
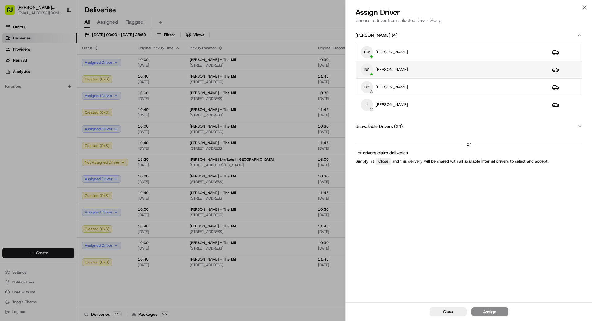
click at [370, 72] on div "RC [PERSON_NAME]" at bounding box center [451, 70] width 181 height 12
click at [370, 288] on div "Assign" at bounding box center [489, 312] width 13 height 6
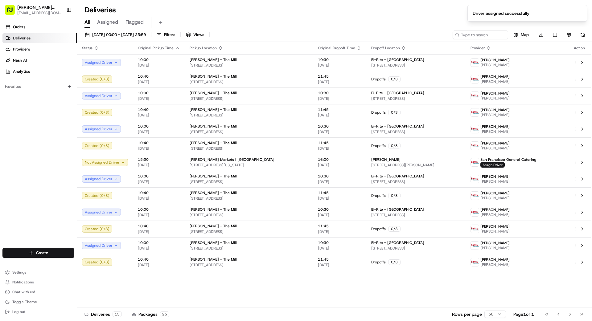
click at [364, 288] on div "Status Original Pickup Time Pickup Location Original Dropoff Time Dropoff Locat…" at bounding box center [334, 175] width 514 height 266
click at [131, 35] on span "[DATE] 00:00 - [DATE] 23:59" at bounding box center [119, 35] width 54 height 6
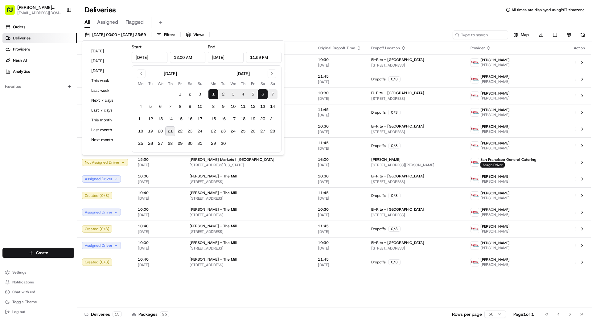
click at [272, 93] on button "7" at bounding box center [273, 94] width 10 height 10
type input "[DATE]"
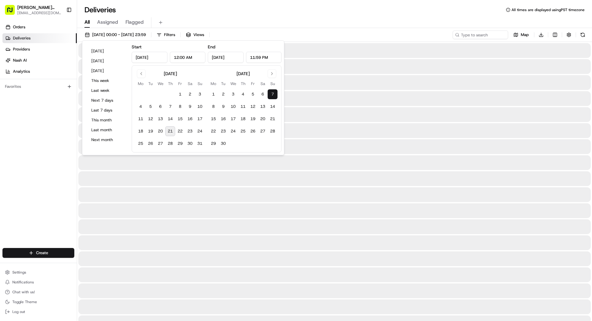
click at [272, 93] on button "7" at bounding box center [273, 94] width 10 height 10
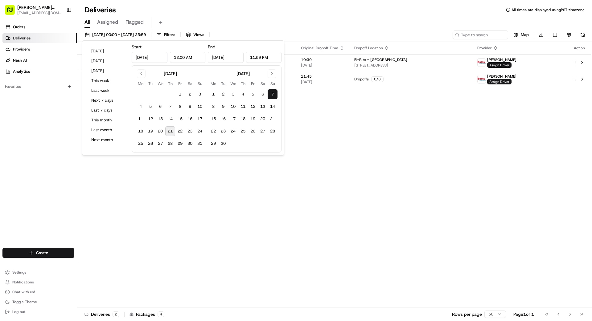
drag, startPoint x: 438, startPoint y: 103, endPoint x: 432, endPoint y: 103, distance: 5.6
click at [370, 103] on div "Status Original Pickup Time Pickup Location Original Dropoff Time Dropoff Locat…" at bounding box center [334, 175] width 514 height 266
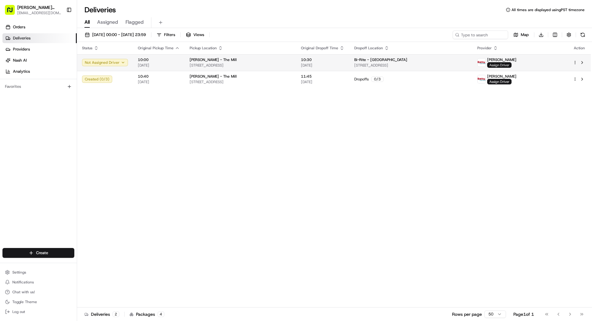
click at [370, 65] on span "Assign Driver" at bounding box center [499, 65] width 24 height 6
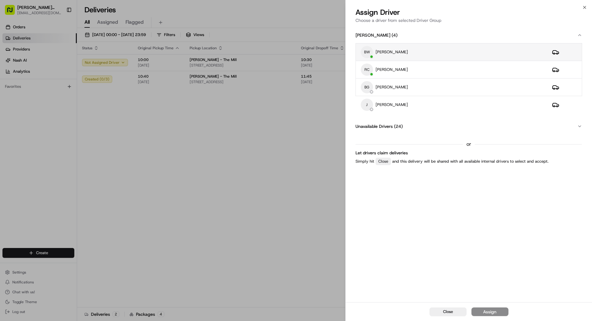
click at [370, 54] on div "BW [PERSON_NAME]" at bounding box center [451, 52] width 181 height 12
click at [370, 288] on div "Assign" at bounding box center [489, 312] width 13 height 6
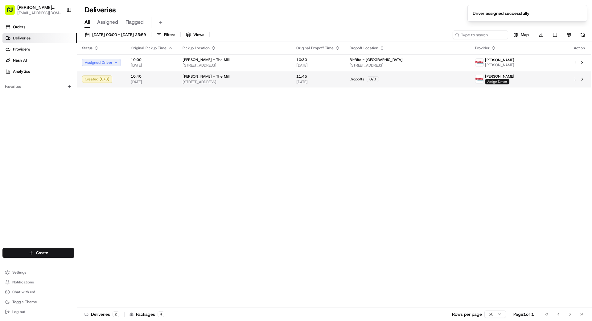
click at [370, 81] on span "Assign Driver" at bounding box center [497, 82] width 24 height 6
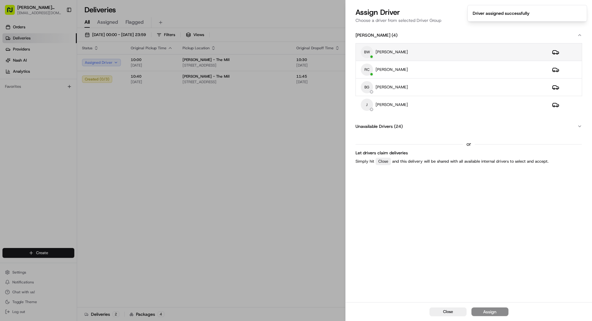
click at [370, 46] on div "BW [PERSON_NAME]" at bounding box center [451, 52] width 181 height 12
click at [370, 288] on button "Assign" at bounding box center [490, 312] width 37 height 9
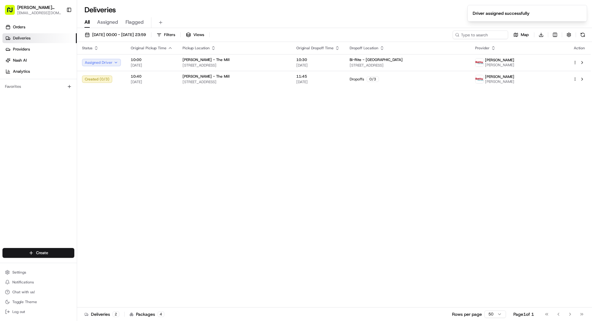
drag, startPoint x: 221, startPoint y: 226, endPoint x: 227, endPoint y: 226, distance: 5.9
click at [227, 226] on div "Status Original Pickup Time Pickup Location Original Dropoff Time Dropoff Locat…" at bounding box center [334, 175] width 514 height 266
click at [124, 34] on span "[DATE] 00:00 - [DATE] 23:59" at bounding box center [119, 35] width 54 height 6
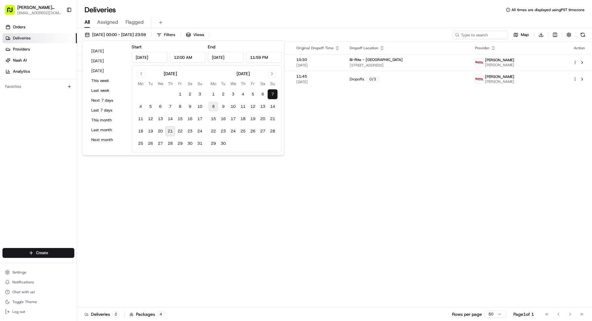
click at [213, 107] on button "8" at bounding box center [213, 107] width 10 height 10
type input "[DATE]"
click at [261, 108] on button "13" at bounding box center [263, 107] width 10 height 10
type input "[DATE]"
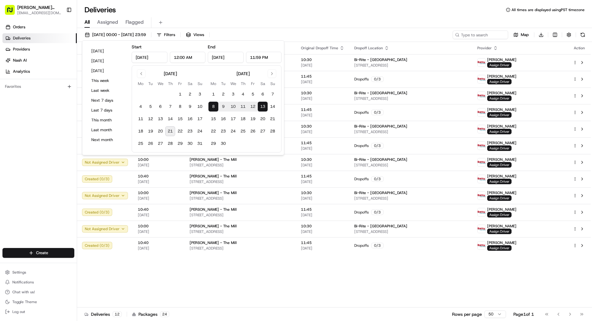
click at [370, 277] on div "Status Original Pickup Time Pickup Location Original Dropoff Time Dropoff Locat…" at bounding box center [334, 175] width 514 height 266
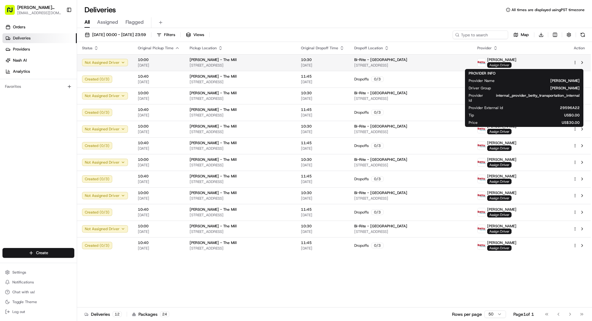
click at [370, 64] on span "Assign Driver" at bounding box center [499, 65] width 24 height 6
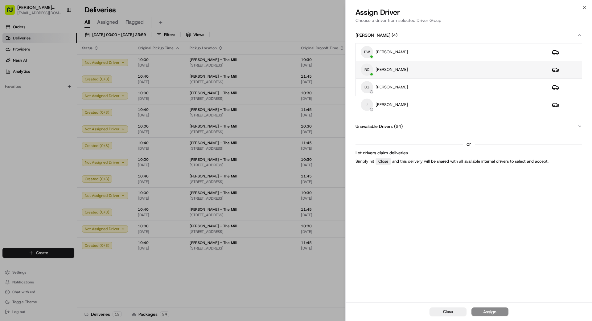
click at [370, 69] on div "RC [PERSON_NAME]" at bounding box center [451, 70] width 181 height 12
click at [370, 288] on button "Assign" at bounding box center [490, 312] width 37 height 9
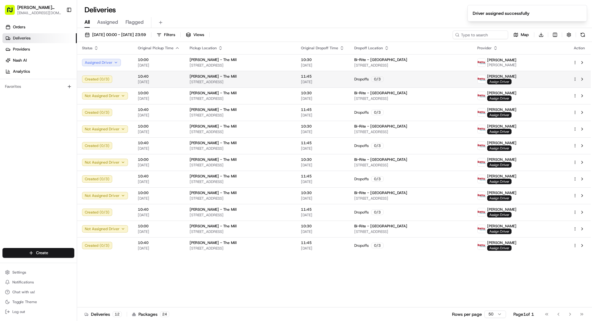
click at [370, 83] on span "Assign Driver" at bounding box center [499, 82] width 24 height 6
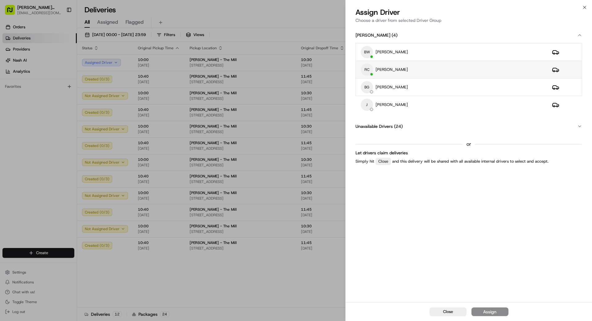
click at [370, 73] on div "RC [PERSON_NAME]" at bounding box center [451, 70] width 181 height 12
click at [370, 288] on div "Assign" at bounding box center [489, 312] width 13 height 6
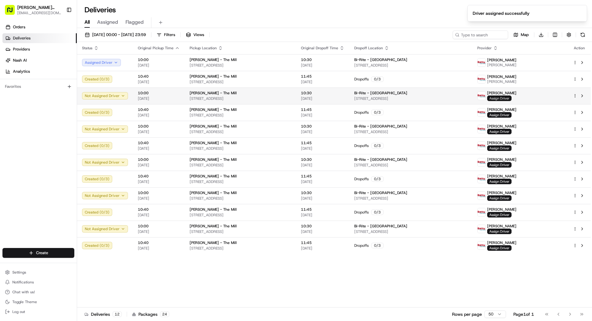
click at [370, 99] on span "Assign Driver" at bounding box center [499, 99] width 24 height 6
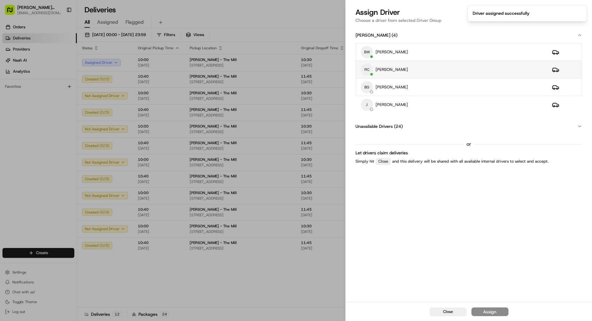
click at [370, 74] on div "RC [PERSON_NAME]" at bounding box center [451, 70] width 181 height 12
click at [370, 288] on div "Assign" at bounding box center [489, 312] width 13 height 6
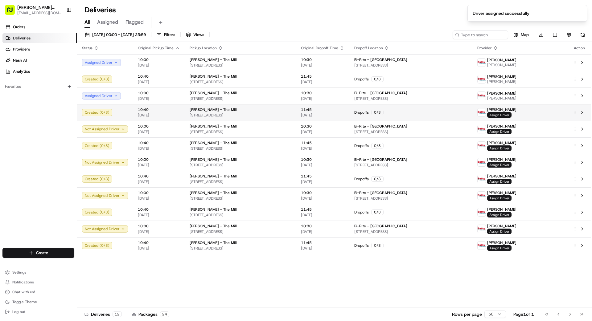
click at [370, 115] on span "Assign Driver" at bounding box center [499, 115] width 24 height 6
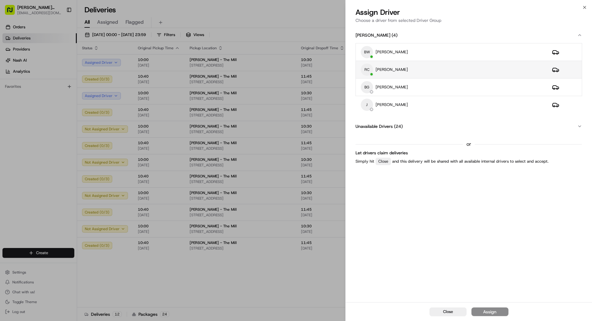
click at [370, 73] on div "RC [PERSON_NAME]" at bounding box center [451, 70] width 181 height 12
click at [370, 288] on div "Assign" at bounding box center [489, 312] width 13 height 6
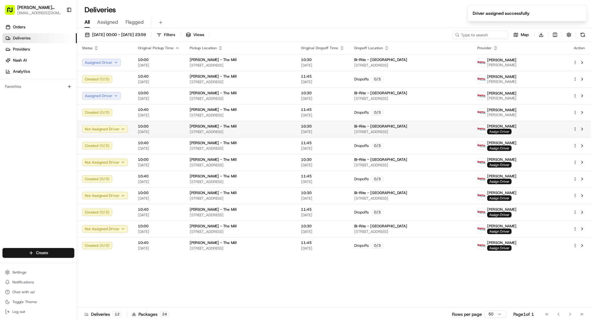
click at [370, 132] on span "Assign Driver" at bounding box center [499, 132] width 24 height 6
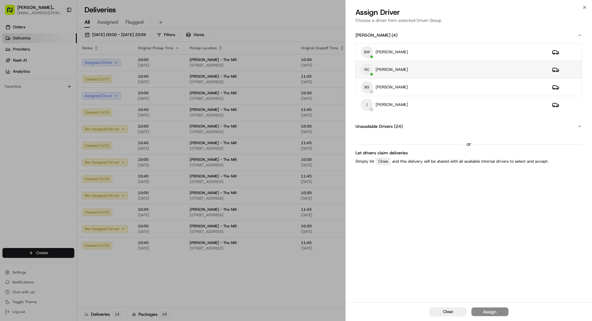
click at [370, 71] on div "RC [PERSON_NAME]" at bounding box center [451, 70] width 181 height 12
click at [370, 288] on button "Assign" at bounding box center [490, 312] width 37 height 9
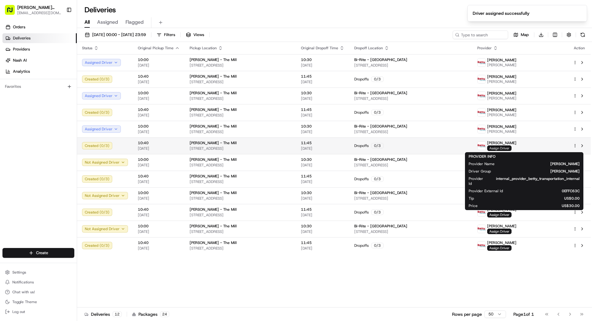
click at [370, 148] on span "Assign Driver" at bounding box center [499, 149] width 24 height 6
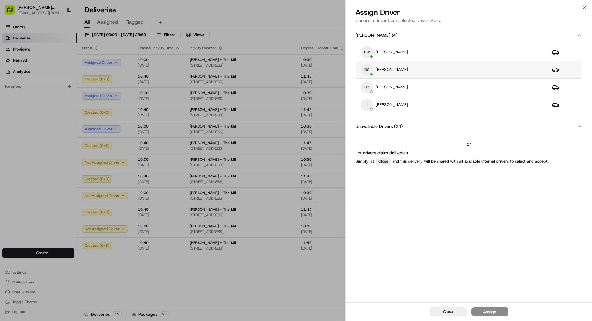
click at [370, 71] on div "RC [PERSON_NAME]" at bounding box center [451, 70] width 181 height 12
click at [370, 288] on button "Assign" at bounding box center [490, 312] width 37 height 9
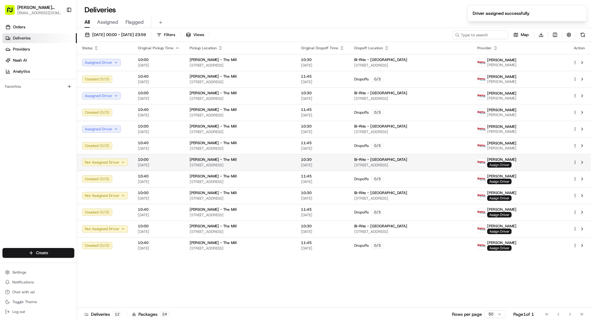
click at [370, 165] on span "Assign Driver" at bounding box center [499, 165] width 24 height 6
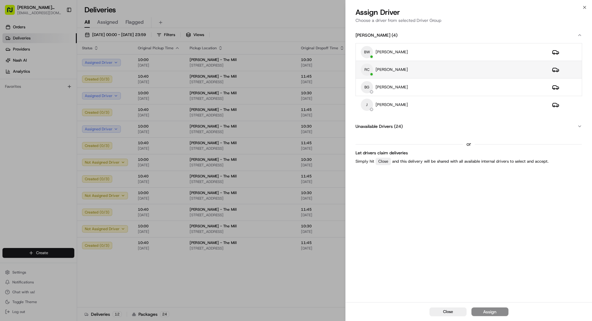
click at [370, 71] on div "RC [PERSON_NAME]" at bounding box center [451, 70] width 181 height 12
drag, startPoint x: 485, startPoint y: 309, endPoint x: 489, endPoint y: 311, distance: 4.4
click at [370, 288] on div "Assign" at bounding box center [489, 312] width 13 height 6
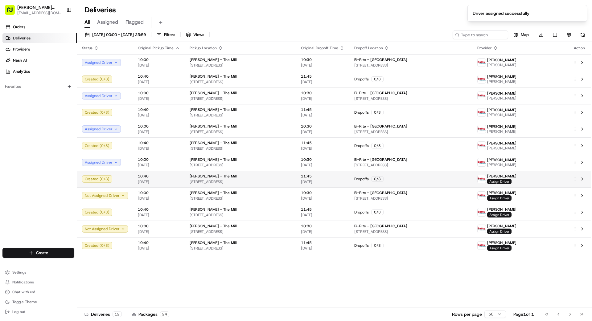
click at [370, 179] on span "Assign Driver" at bounding box center [499, 182] width 24 height 6
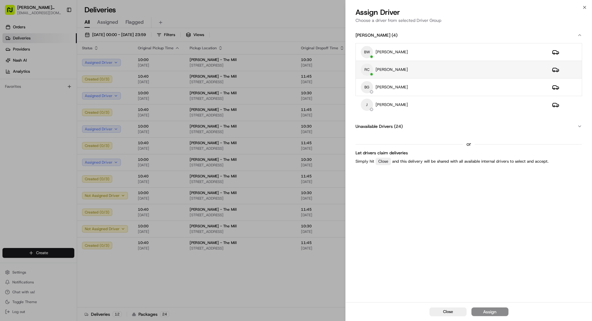
click at [370, 74] on div "RC [PERSON_NAME]" at bounding box center [451, 70] width 181 height 12
click at [370, 288] on div "Assign" at bounding box center [489, 312] width 13 height 6
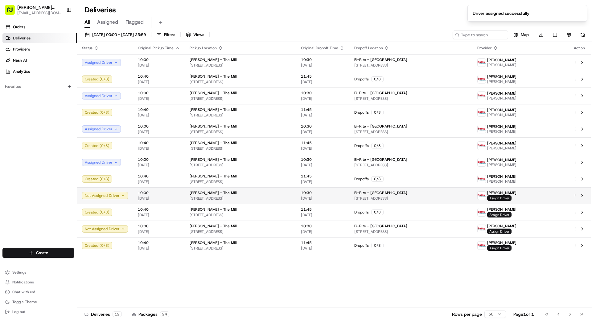
click at [370, 199] on span "Assign Driver" at bounding box center [499, 199] width 24 height 6
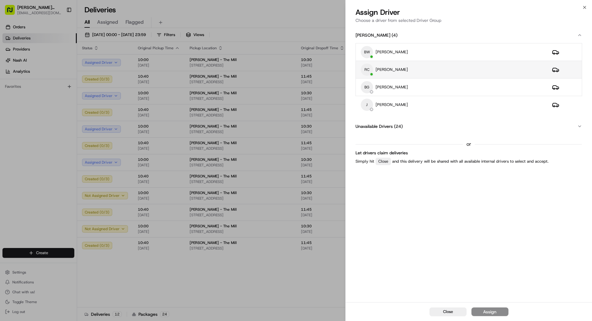
click at [370, 70] on div "RC [PERSON_NAME]" at bounding box center [451, 70] width 181 height 12
click at [370, 288] on div "Assign" at bounding box center [489, 312] width 13 height 6
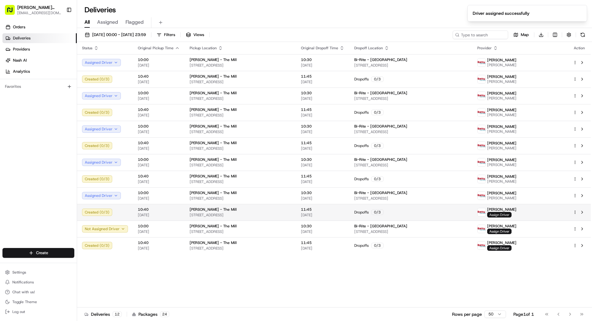
click at [370, 214] on span "Assign Driver" at bounding box center [499, 215] width 24 height 6
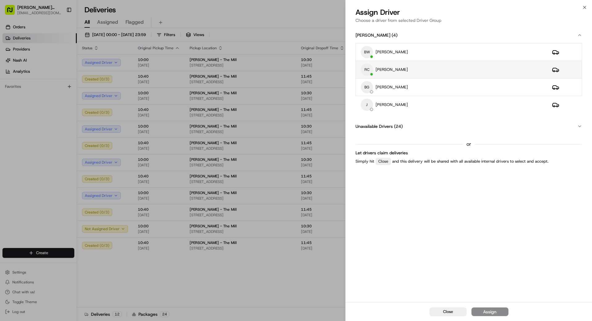
click at [370, 68] on div "RC [PERSON_NAME]" at bounding box center [451, 70] width 181 height 12
click at [370, 288] on div "Assign" at bounding box center [489, 312] width 13 height 6
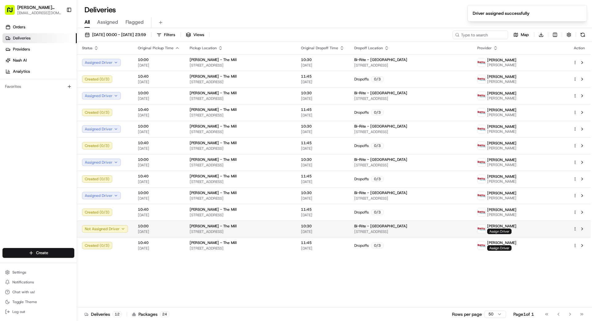
click at [370, 233] on span "Assign Driver" at bounding box center [499, 232] width 24 height 6
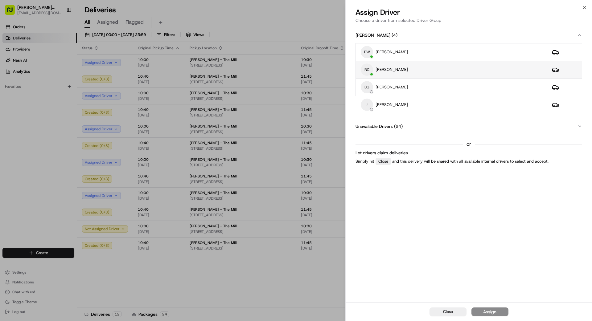
click at [370, 72] on div "RC [PERSON_NAME]" at bounding box center [451, 70] width 181 height 12
click at [370, 288] on button "Assign" at bounding box center [490, 312] width 37 height 9
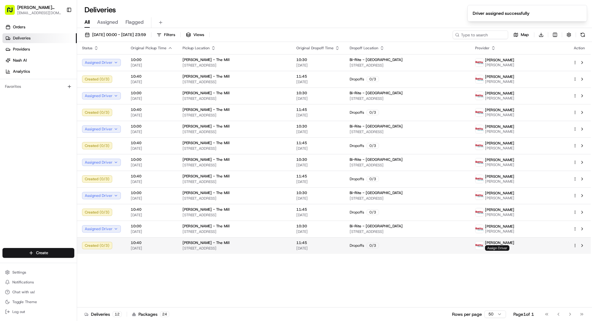
click at [370, 249] on span "Assign Driver" at bounding box center [497, 248] width 24 height 6
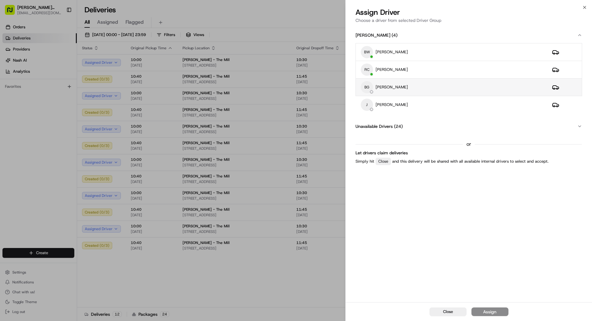
click at [370, 89] on div "BG [PERSON_NAME]" at bounding box center [451, 87] width 181 height 12
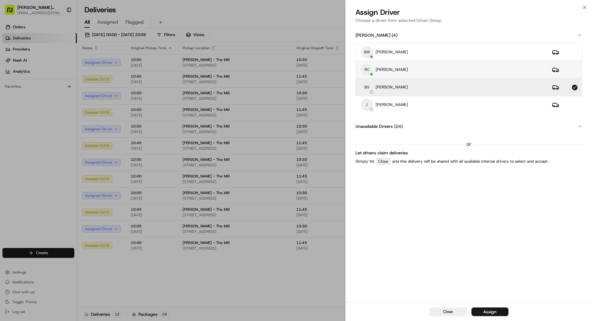
click at [370, 72] on div "RC [PERSON_NAME]" at bounding box center [451, 70] width 181 height 12
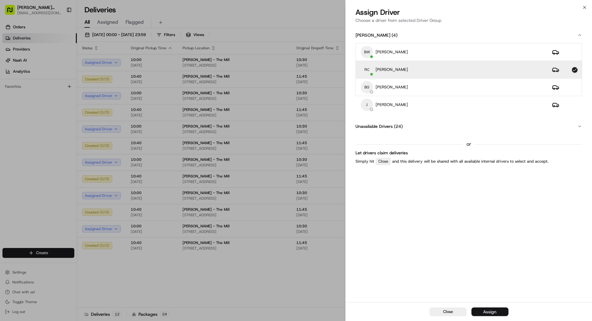
click at [370, 288] on button "Assign" at bounding box center [490, 312] width 37 height 9
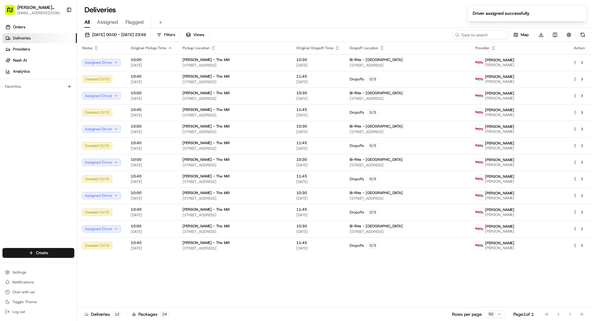
click at [302, 283] on div "Status Original Pickup Time Pickup Location Original Dropoff Time Dropoff Locat…" at bounding box center [334, 175] width 514 height 266
click at [146, 36] on span "[DATE] 00:00 - [DATE] 23:59" at bounding box center [119, 35] width 54 height 6
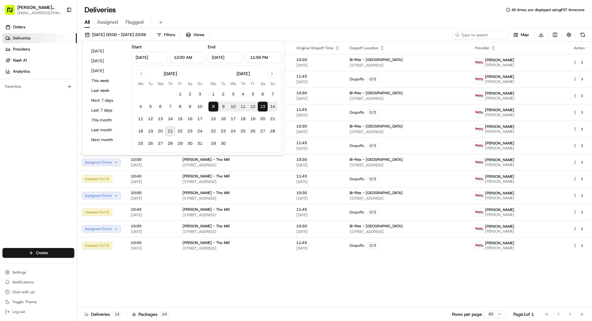
click at [271, 107] on button "14" at bounding box center [273, 107] width 10 height 10
type input "[DATE]"
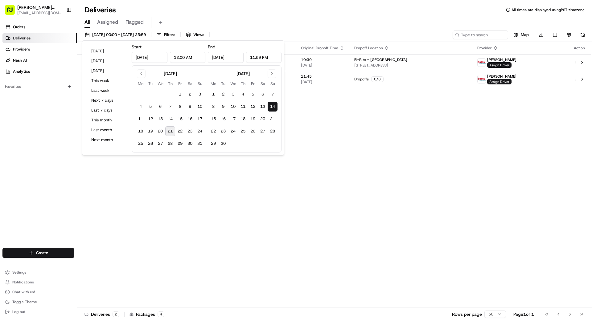
click at [271, 107] on button "14" at bounding box center [273, 107] width 10 height 10
click at [370, 65] on span "Assign Driver" at bounding box center [499, 65] width 24 height 6
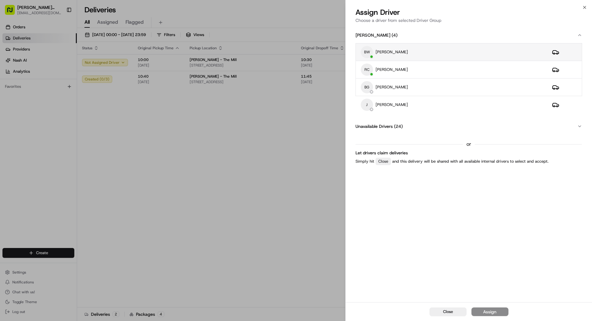
click at [370, 50] on div "BW [PERSON_NAME]" at bounding box center [451, 52] width 181 height 12
click at [370, 288] on button "Assign" at bounding box center [490, 312] width 37 height 9
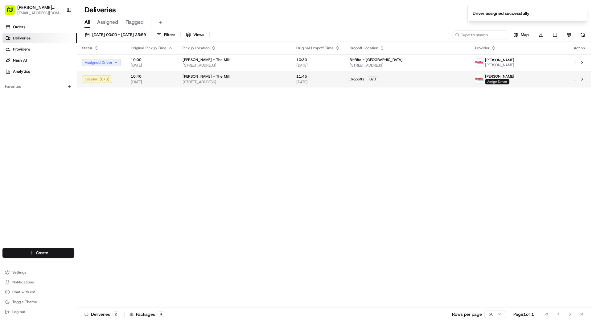
click at [370, 80] on span "Assign Driver" at bounding box center [497, 82] width 24 height 6
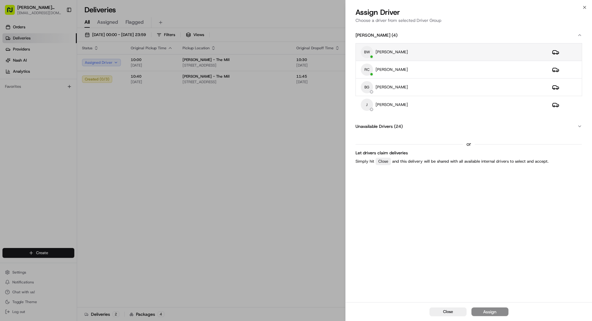
click at [370, 49] on div "BW [PERSON_NAME]" at bounding box center [451, 52] width 181 height 12
click at [370, 288] on button "Assign" at bounding box center [490, 312] width 37 height 9
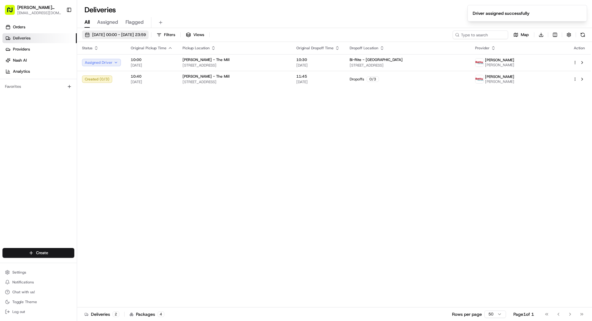
click at [114, 37] on span "[DATE] 00:00 - [DATE] 23:59" at bounding box center [119, 35] width 54 height 6
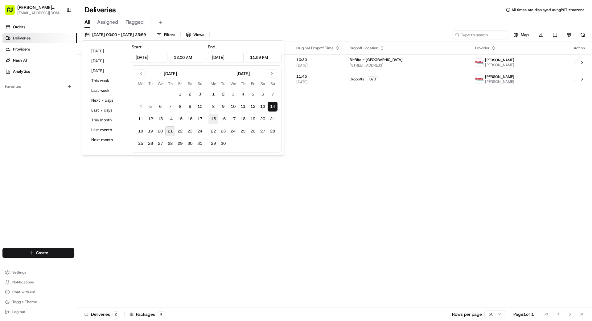
click at [213, 120] on button "15" at bounding box center [213, 119] width 10 height 10
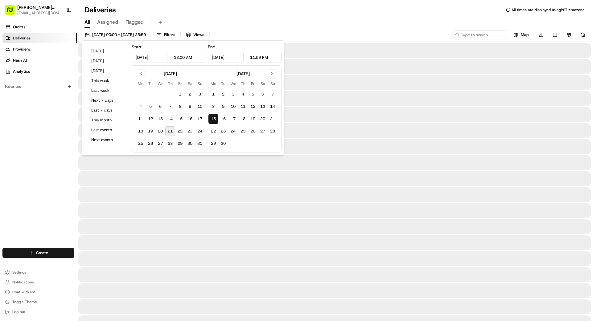
type input "[DATE]"
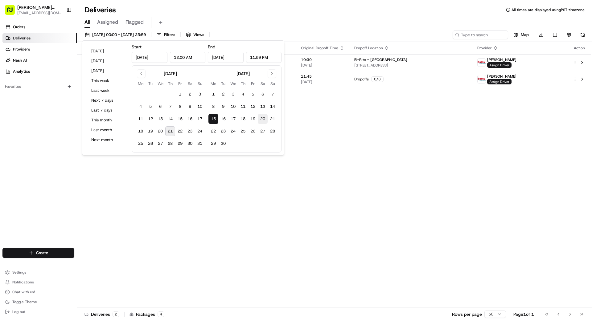
click at [262, 121] on button "20" at bounding box center [263, 119] width 10 height 10
type input "[DATE]"
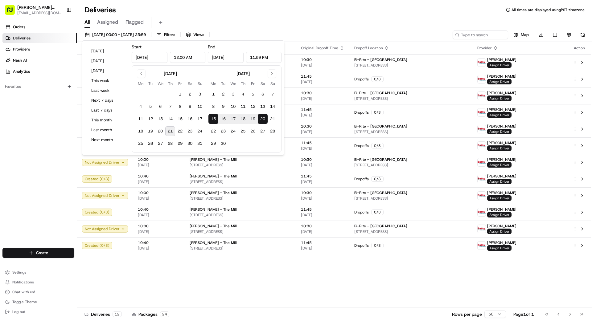
click at [370, 277] on div "Status Original Pickup Time Pickup Location Original Dropoff Time Dropoff Locat…" at bounding box center [334, 175] width 514 height 266
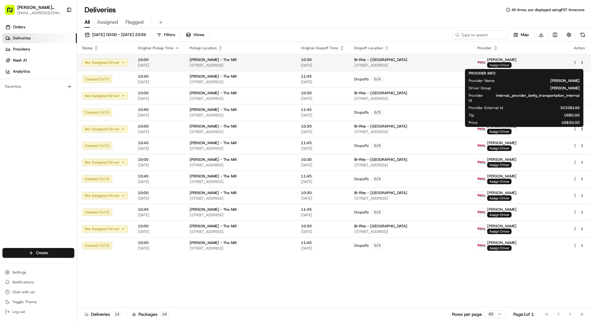
click at [370, 64] on span "Assign Driver" at bounding box center [499, 65] width 24 height 6
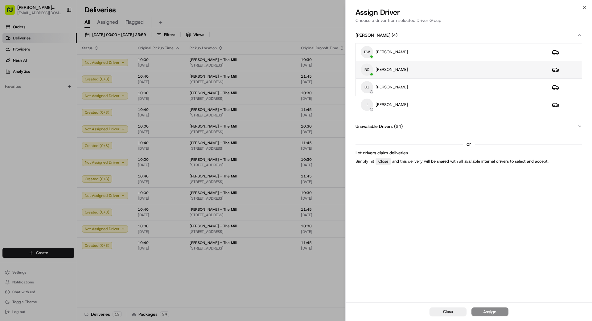
click at [370, 66] on div "RC [PERSON_NAME]" at bounding box center [451, 70] width 181 height 12
click at [370, 288] on button "Assign" at bounding box center [490, 312] width 37 height 9
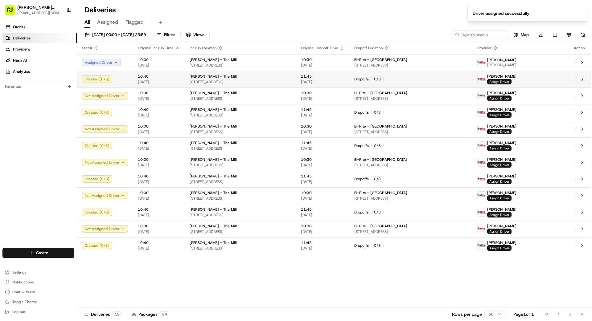
click at [370, 84] on span "Assign Driver" at bounding box center [499, 82] width 24 height 6
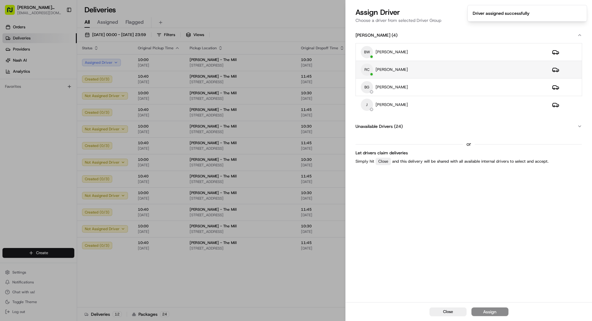
click at [370, 64] on div "RC [PERSON_NAME]" at bounding box center [451, 70] width 181 height 12
click at [370, 288] on div "Assign" at bounding box center [489, 312] width 13 height 6
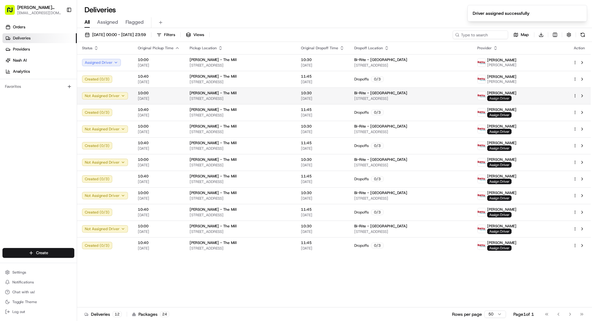
click at [370, 97] on span "Assign Driver" at bounding box center [499, 99] width 24 height 6
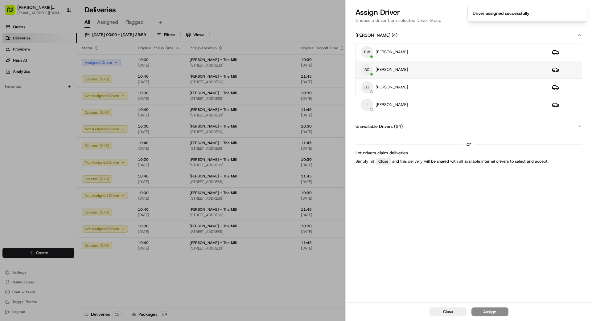
click at [370, 64] on div "RC [PERSON_NAME]" at bounding box center [451, 70] width 181 height 12
click at [370, 288] on button "Assign" at bounding box center [490, 312] width 37 height 9
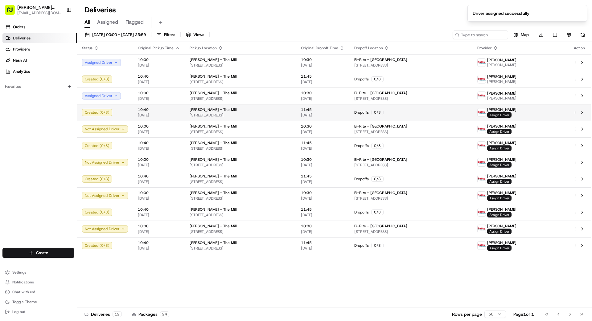
click at [370, 115] on span "Assign Driver" at bounding box center [499, 115] width 24 height 6
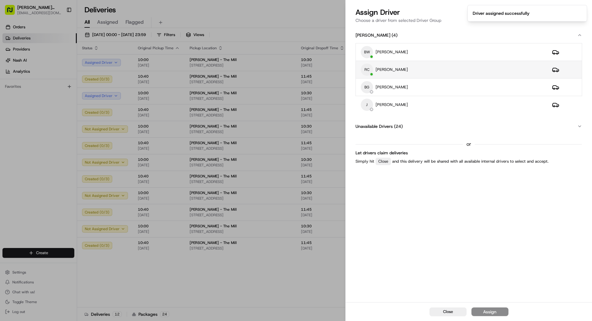
click at [370, 71] on div "RC [PERSON_NAME]" at bounding box center [451, 70] width 181 height 12
click at [370, 288] on div "Assign" at bounding box center [489, 312] width 13 height 6
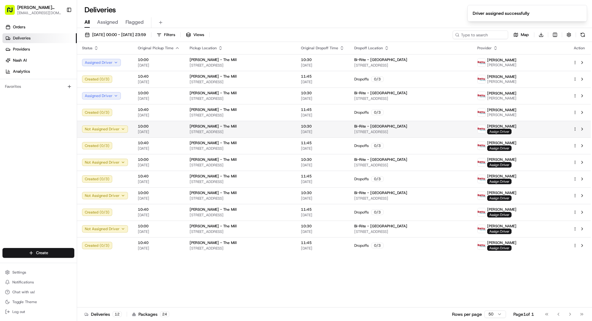
click at [370, 133] on span "Assign Driver" at bounding box center [499, 132] width 24 height 6
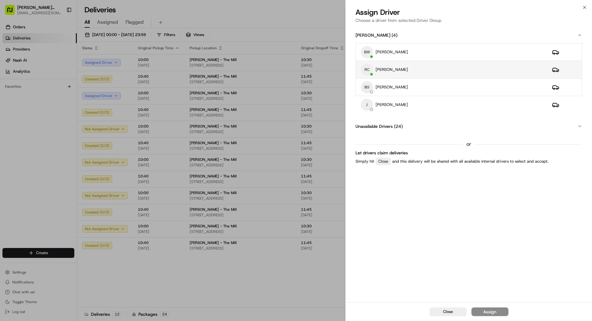
click at [370, 74] on div "RC [PERSON_NAME]" at bounding box center [451, 70] width 181 height 12
click at [370, 288] on button "Assign" at bounding box center [490, 312] width 37 height 9
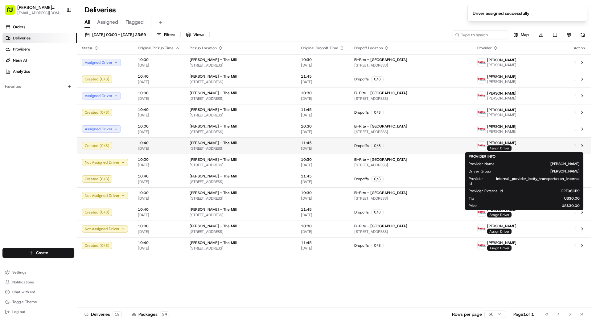
click at [370, 148] on span "Assign Driver" at bounding box center [499, 149] width 24 height 6
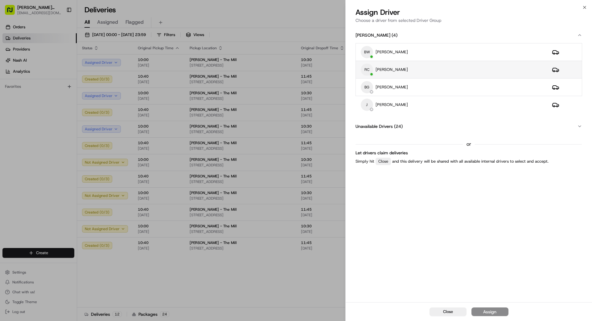
click at [370, 72] on div "RC [PERSON_NAME]" at bounding box center [451, 70] width 181 height 12
click at [370, 288] on button "Assign" at bounding box center [490, 312] width 37 height 9
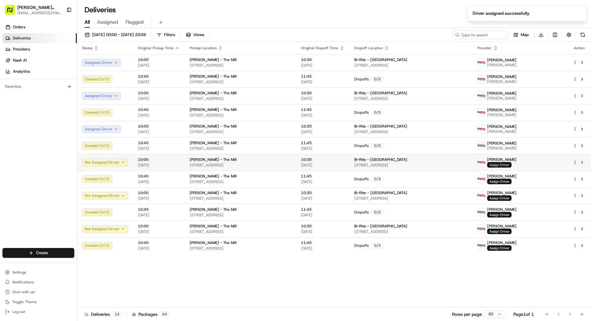
click at [370, 165] on span "Assign Driver" at bounding box center [499, 165] width 24 height 6
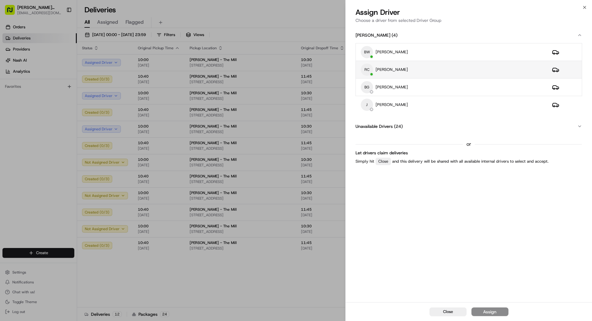
click at [370, 69] on div "RC [PERSON_NAME]" at bounding box center [451, 70] width 181 height 12
click at [370, 288] on div "Assign" at bounding box center [489, 312] width 13 height 6
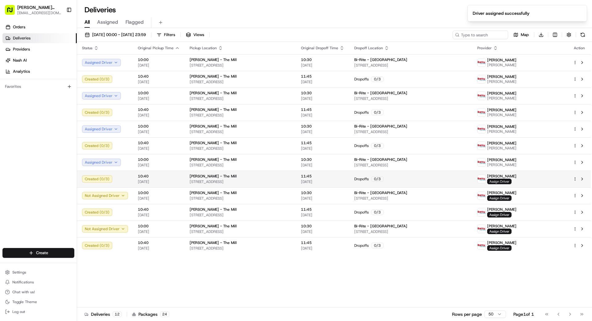
click at [370, 179] on span "Assign Driver" at bounding box center [499, 182] width 24 height 6
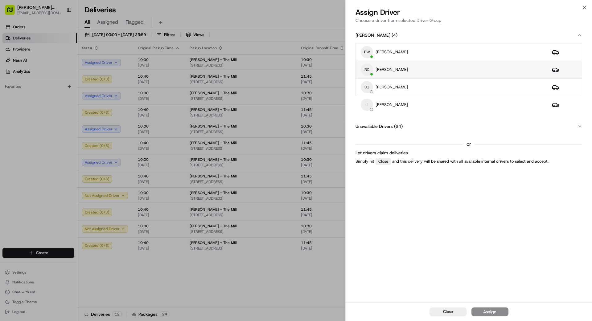
drag, startPoint x: 448, startPoint y: 68, endPoint x: 451, endPoint y: 68, distance: 3.4
click at [370, 68] on div "RC [PERSON_NAME]" at bounding box center [451, 70] width 181 height 12
click at [370, 288] on button "Assign" at bounding box center [490, 312] width 37 height 9
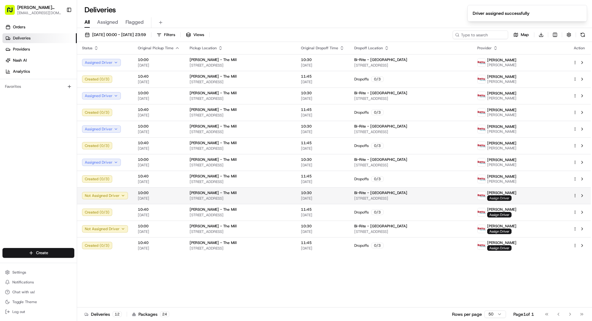
click at [370, 200] on span "Assign Driver" at bounding box center [499, 199] width 24 height 6
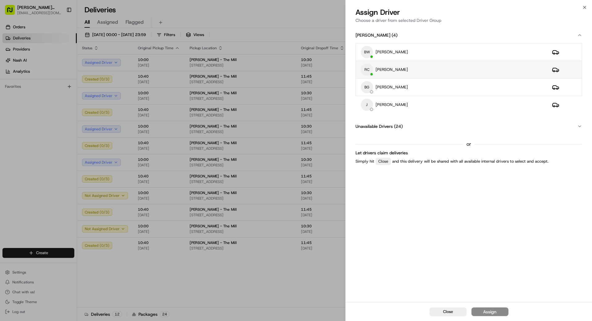
click at [370, 67] on div "RC [PERSON_NAME]" at bounding box center [451, 70] width 181 height 12
click at [370, 288] on div "Assign" at bounding box center [489, 312] width 13 height 6
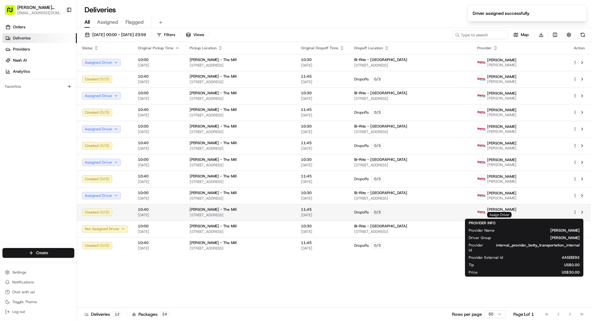
click at [370, 215] on span "Assign Driver" at bounding box center [499, 215] width 24 height 6
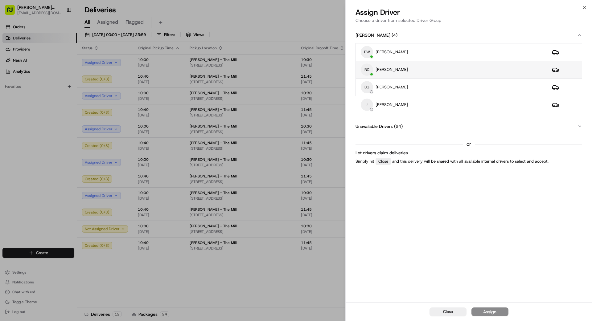
click at [370, 75] on div "RC [PERSON_NAME]" at bounding box center [451, 70] width 181 height 12
click at [370, 288] on button "Assign" at bounding box center [490, 312] width 37 height 9
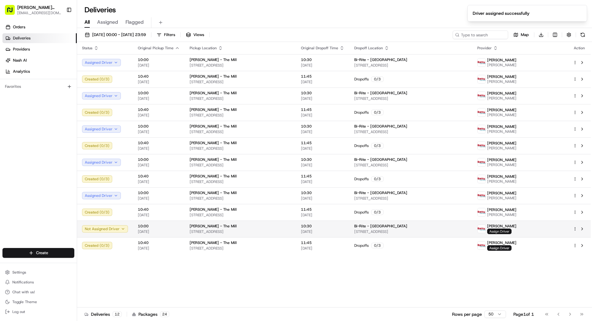
click at [370, 232] on span "Assign Driver" at bounding box center [499, 232] width 24 height 6
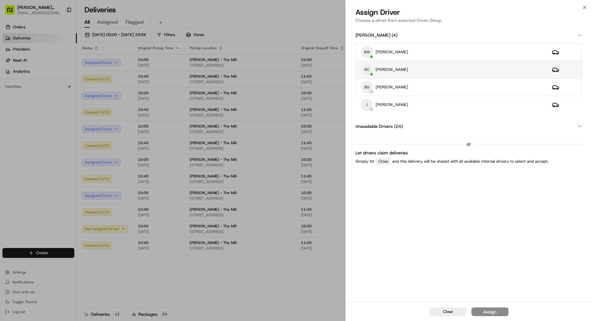
click at [370, 71] on div "RC [PERSON_NAME]" at bounding box center [451, 70] width 181 height 12
click at [370, 288] on div "Assign" at bounding box center [489, 312] width 13 height 6
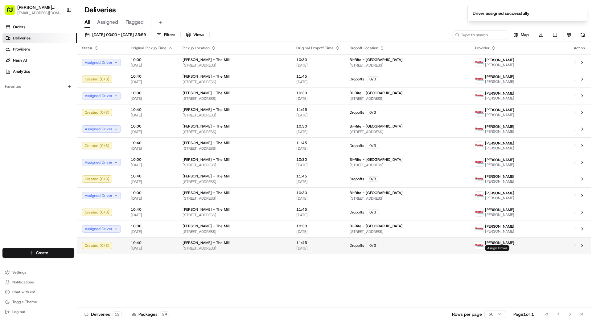
click at [370, 248] on span "Assign Driver" at bounding box center [497, 248] width 24 height 6
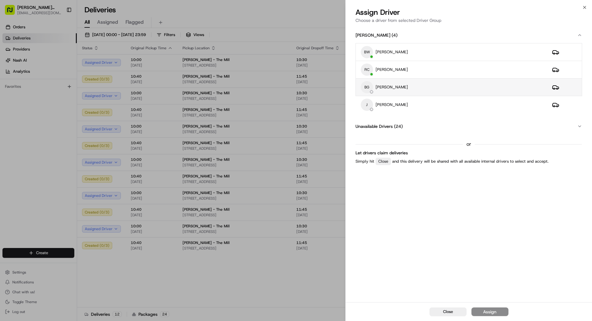
drag, startPoint x: 466, startPoint y: 71, endPoint x: 471, endPoint y: 83, distance: 13.5
click at [370, 71] on div "RC [PERSON_NAME]" at bounding box center [451, 70] width 181 height 12
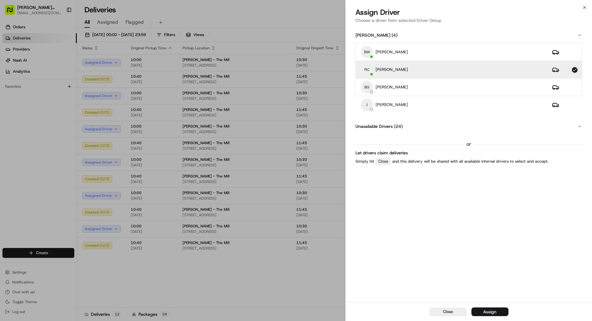
click at [370, 288] on button "Assign" at bounding box center [490, 312] width 37 height 9
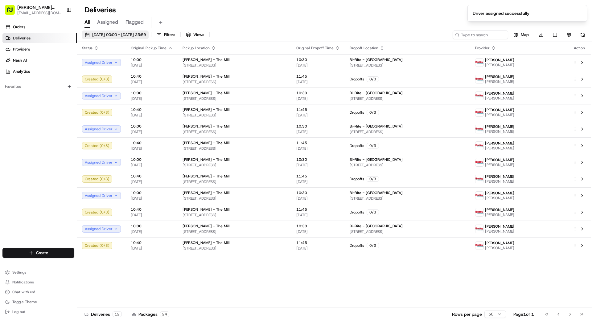
click at [121, 37] on span "[DATE] 00:00 - [DATE] 23:59" at bounding box center [119, 35] width 54 height 6
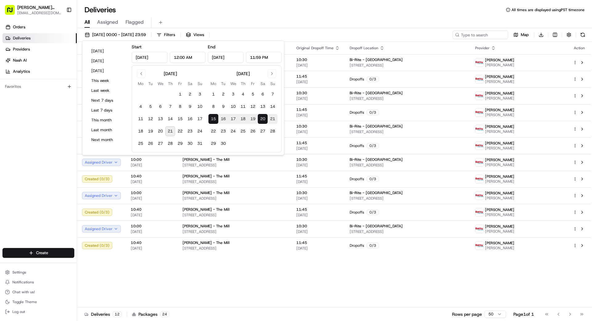
click at [271, 119] on button "21" at bounding box center [273, 119] width 10 height 10
type input "[DATE]"
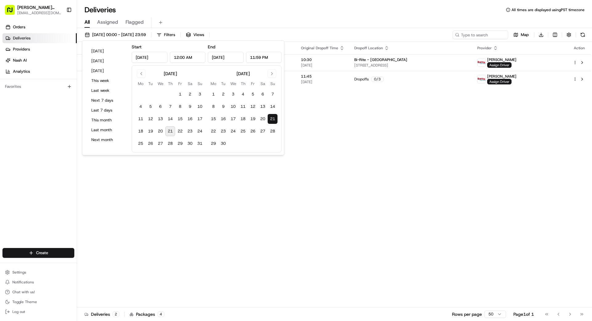
click at [271, 119] on button "21" at bounding box center [273, 119] width 10 height 10
click at [370, 64] on span "Assign Driver" at bounding box center [499, 65] width 24 height 6
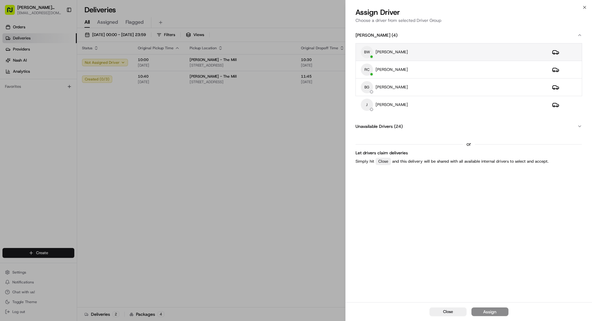
click at [370, 55] on div "BW [PERSON_NAME]" at bounding box center [451, 52] width 181 height 12
click at [370, 288] on div "Assign" at bounding box center [489, 312] width 13 height 6
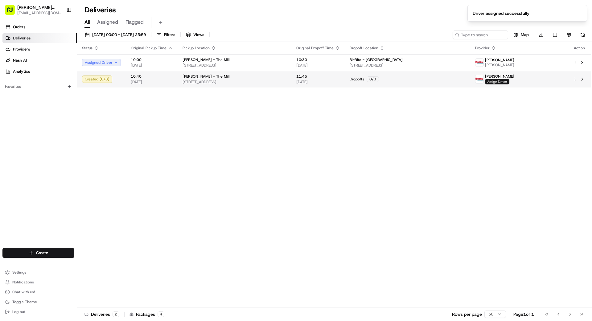
click at [370, 80] on span "Assign Driver" at bounding box center [497, 82] width 24 height 6
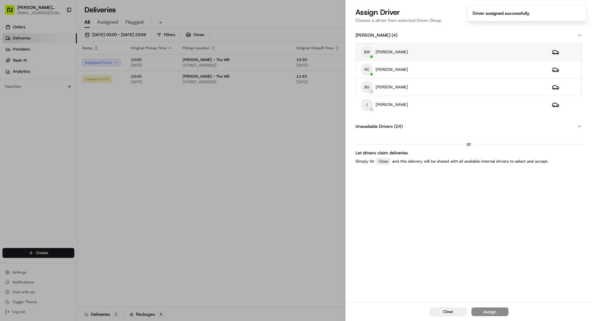
click at [370, 43] on td "BW [PERSON_NAME]" at bounding box center [451, 52] width 191 height 18
click at [370, 288] on button "Assign" at bounding box center [490, 312] width 37 height 9
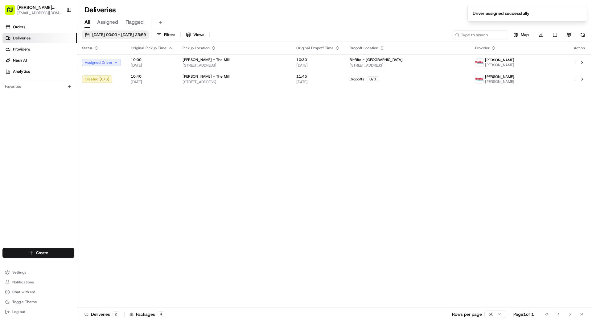
click at [137, 33] on span "[DATE] 00:00 - [DATE] 23:59" at bounding box center [119, 35] width 54 height 6
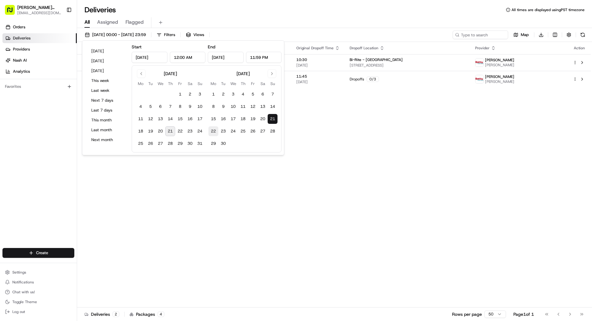
click at [212, 130] on button "22" at bounding box center [213, 131] width 10 height 10
type input "[DATE]"
click at [264, 131] on button "27" at bounding box center [263, 131] width 10 height 10
type input "[DATE]"
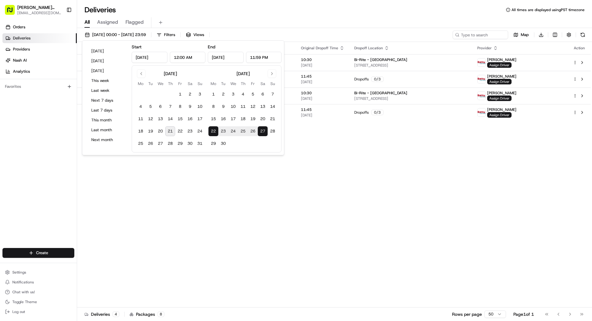
drag, startPoint x: 369, startPoint y: 149, endPoint x: 382, endPoint y: 155, distance: 14.2
click at [370, 152] on div "Status Original Pickup Time Pickup Location Original Dropoff Time Dropoff Locat…" at bounding box center [334, 175] width 514 height 266
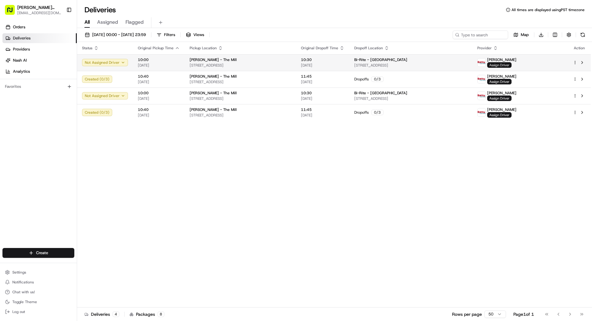
click at [370, 65] on span "Assign Driver" at bounding box center [499, 65] width 24 height 6
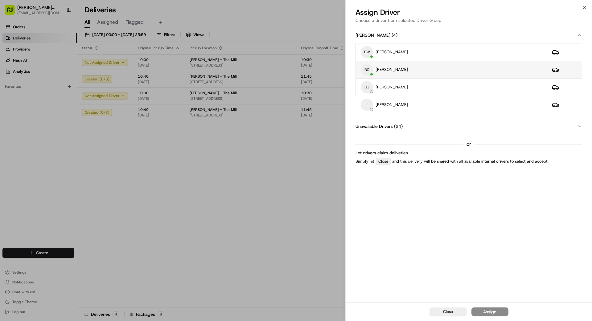
click at [370, 66] on div "RC [PERSON_NAME]" at bounding box center [451, 70] width 181 height 12
click at [370, 288] on div "Assign" at bounding box center [489, 312] width 13 height 6
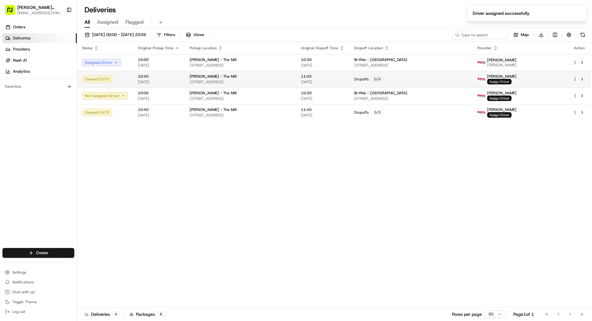
click at [370, 81] on span "Assign Driver" at bounding box center [499, 82] width 24 height 6
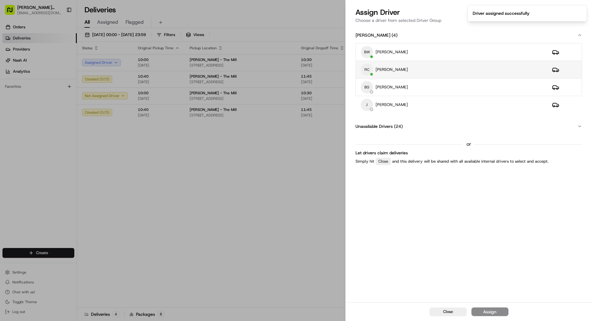
click at [370, 71] on div "RC [PERSON_NAME]" at bounding box center [451, 70] width 181 height 12
click at [370, 288] on div "Assign" at bounding box center [489, 312] width 13 height 6
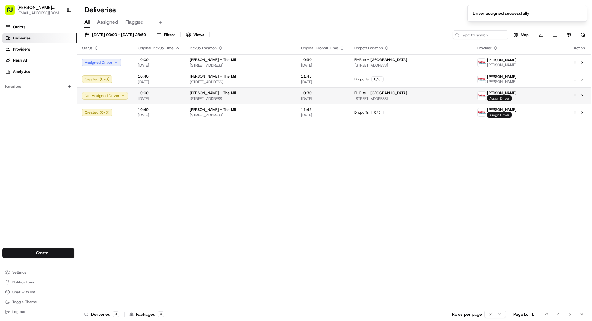
click at [370, 97] on span "Assign Driver" at bounding box center [499, 99] width 24 height 6
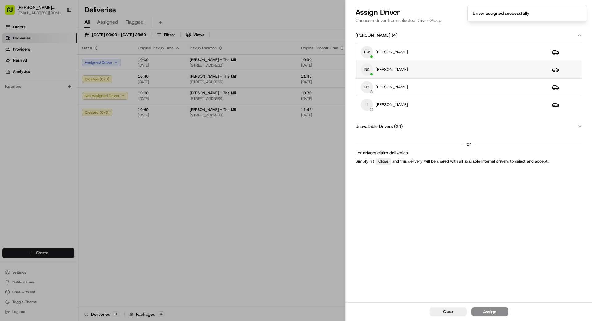
click at [370, 68] on div "RC [PERSON_NAME]" at bounding box center [451, 70] width 181 height 12
click at [370, 288] on div "Assign" at bounding box center [489, 312] width 13 height 6
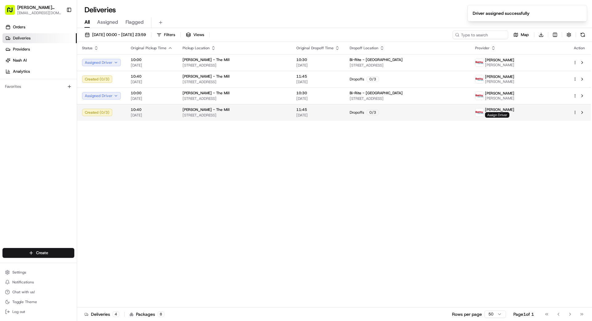
click at [370, 113] on span "Assign Driver" at bounding box center [497, 115] width 24 height 6
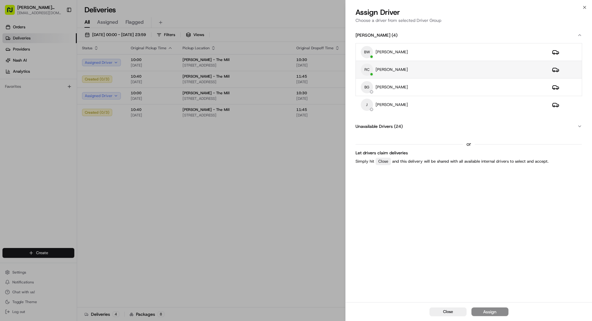
click at [370, 74] on div "RC [PERSON_NAME]" at bounding box center [451, 70] width 181 height 12
click at [370, 288] on button "Assign" at bounding box center [490, 312] width 37 height 9
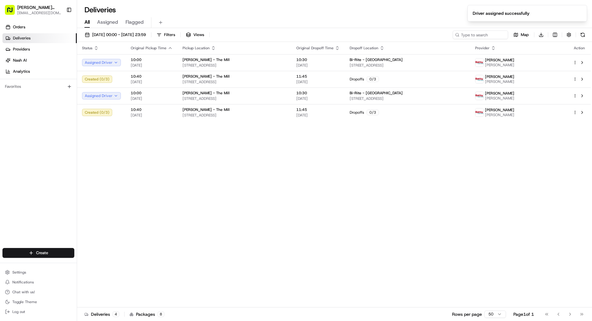
drag, startPoint x: 266, startPoint y: 163, endPoint x: 270, endPoint y: 165, distance: 4.3
click at [270, 165] on div "Status Original Pickup Time Pickup Location Original Dropoff Time Dropoff Locat…" at bounding box center [334, 175] width 514 height 266
click at [125, 34] on span "[DATE] 00:00 - [DATE] 23:59" at bounding box center [119, 35] width 54 height 6
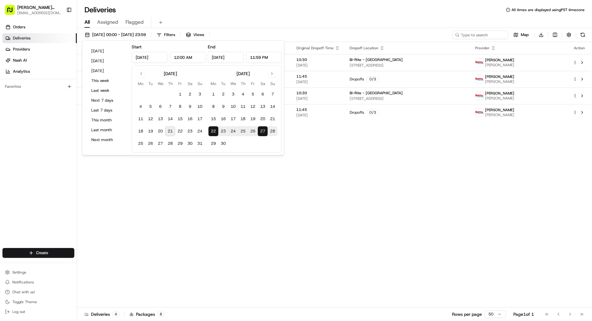
click at [271, 130] on button "28" at bounding box center [273, 131] width 10 height 10
type input "[DATE]"
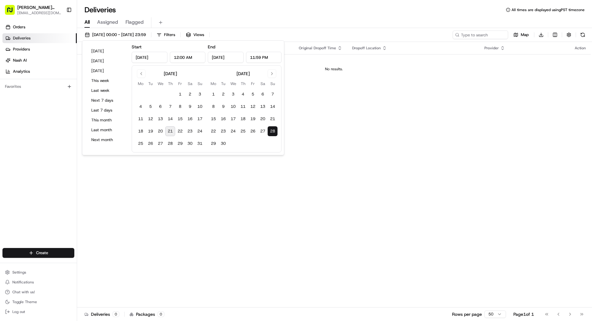
click at [271, 130] on button "28" at bounding box center [273, 131] width 10 height 10
click at [213, 145] on button "29" at bounding box center [213, 144] width 10 height 10
type input "[DATE]"
click at [220, 144] on button "30" at bounding box center [223, 144] width 10 height 10
type input "[DATE]"
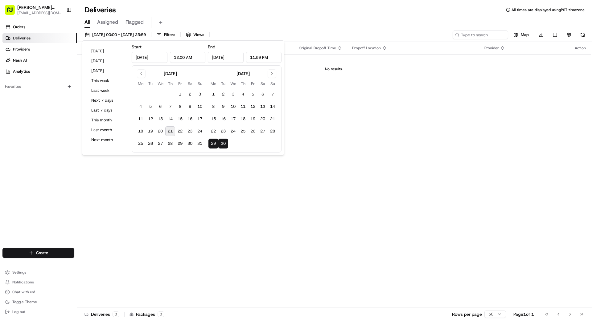
click at [281, 207] on div "Status Original Pickup Time Pickup Location Original Dropoff Time Dropoff Locat…" at bounding box center [334, 175] width 514 height 266
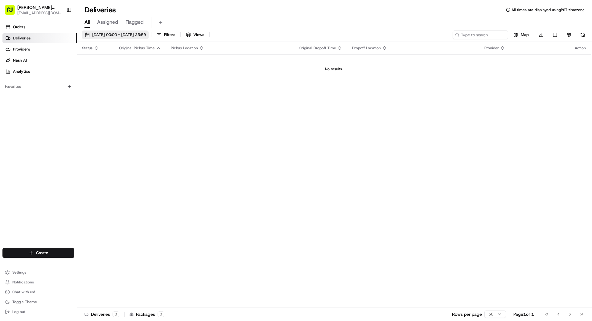
click at [124, 32] on span "[DATE] 00:00 - [DATE] 23:59" at bounding box center [119, 35] width 54 height 6
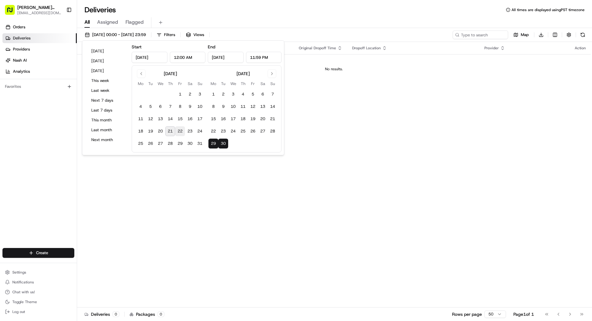
click at [184, 130] on button "22" at bounding box center [180, 131] width 10 height 10
type input "[DATE]"
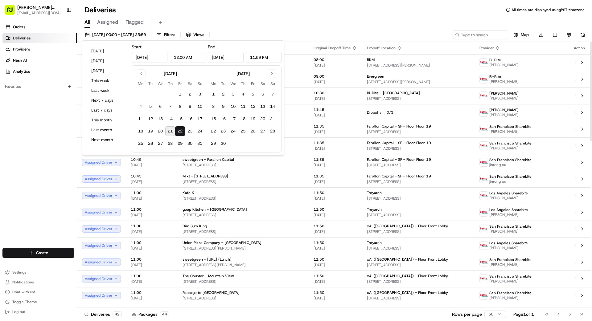
click at [46, 142] on div "Orders Deliveries Providers [PERSON_NAME] Analytics Favorites" at bounding box center [38, 136] width 77 height 232
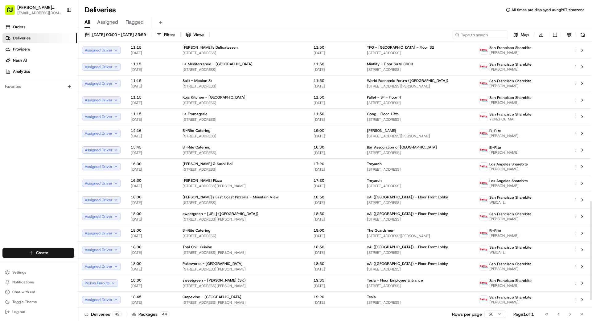
scroll to position [446, 0]
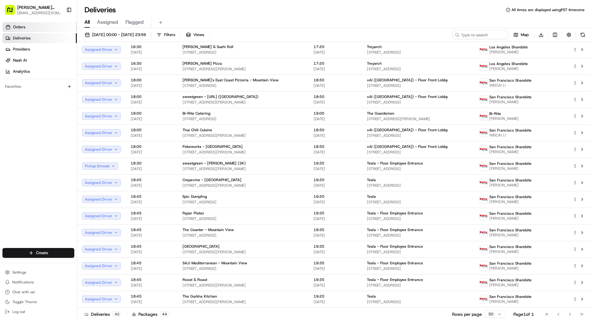
click at [26, 28] on link "Orders" at bounding box center [39, 27] width 74 height 10
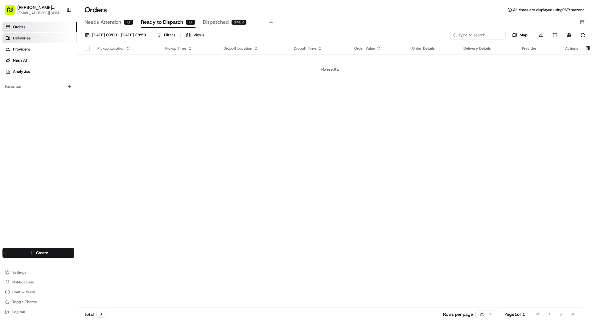
click at [52, 39] on link "Deliveries" at bounding box center [39, 38] width 74 height 10
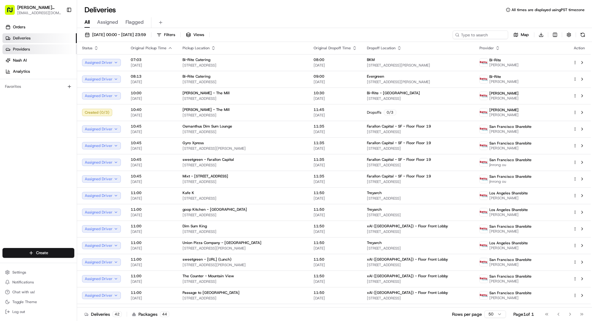
click at [31, 48] on link "Providers" at bounding box center [39, 49] width 74 height 10
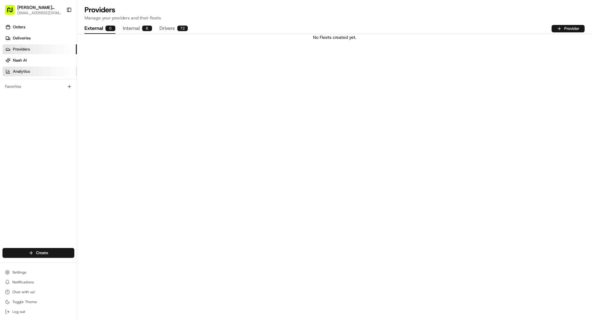
click at [32, 72] on link "Analytics" at bounding box center [39, 72] width 74 height 10
click at [26, 44] on link "Providers" at bounding box center [39, 49] width 74 height 10
drag, startPoint x: 40, startPoint y: 39, endPoint x: 75, endPoint y: 38, distance: 35.2
click at [40, 39] on link "Deliveries" at bounding box center [39, 38] width 74 height 10
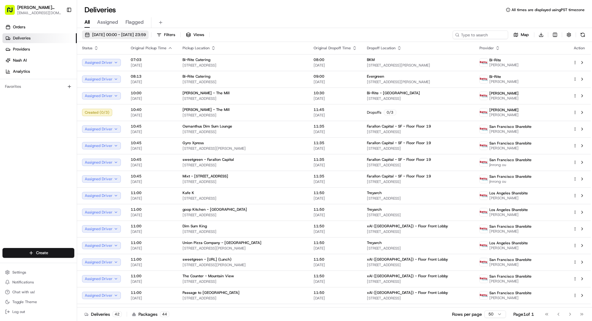
drag, startPoint x: 107, startPoint y: 28, endPoint x: 109, endPoint y: 31, distance: 4.1
click at [107, 28] on div "[DATE] 00:00 - [DATE] 23:59 Filters Views Map Download Status Original Pickup T…" at bounding box center [334, 175] width 515 height 295
drag, startPoint x: 108, startPoint y: 30, endPoint x: 112, endPoint y: 31, distance: 4.3
click at [110, 31] on div "[DATE] 00:00 - [DATE] 23:59 Filters Views Map Download Status Original Pickup T…" at bounding box center [334, 175] width 515 height 295
click at [126, 35] on span "[DATE] 00:00 - [DATE] 23:59" at bounding box center [119, 35] width 54 height 6
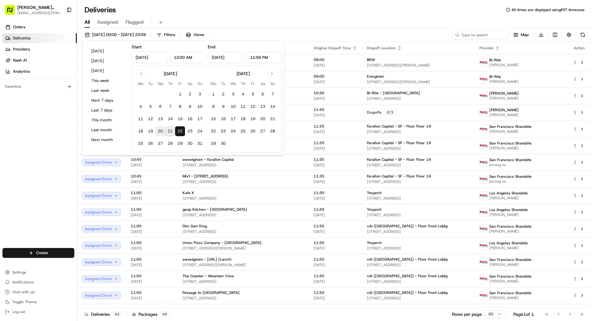
click at [164, 128] on button "20" at bounding box center [160, 131] width 10 height 10
type input "[DATE]"
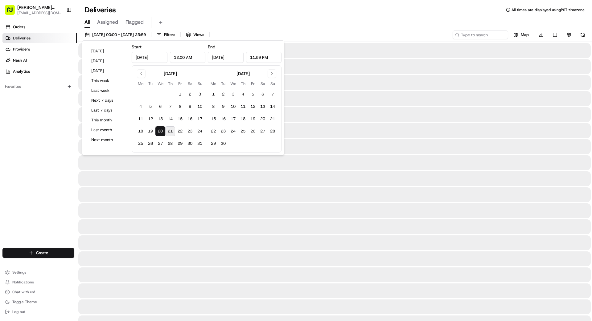
click at [169, 130] on button "21" at bounding box center [170, 131] width 10 height 10
type input "[DATE]"
click at [171, 131] on button "21" at bounding box center [170, 131] width 10 height 10
type input "[DATE]"
click at [48, 132] on div "Orders Deliveries Providers [PERSON_NAME] Analytics Favorites" at bounding box center [38, 136] width 77 height 232
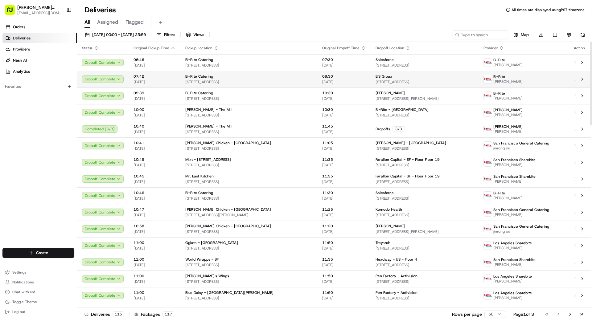
click at [219, 78] on div "Bi-Rite Catering" at bounding box center [248, 76] width 127 height 5
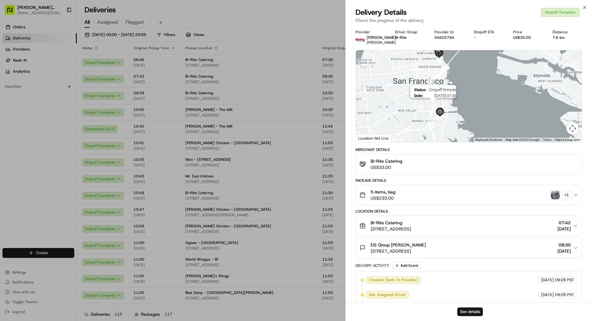
drag, startPoint x: 461, startPoint y: 118, endPoint x: 431, endPoint y: 109, distance: 31.4
click at [370, 108] on img "10" at bounding box center [433, 104] width 7 height 7
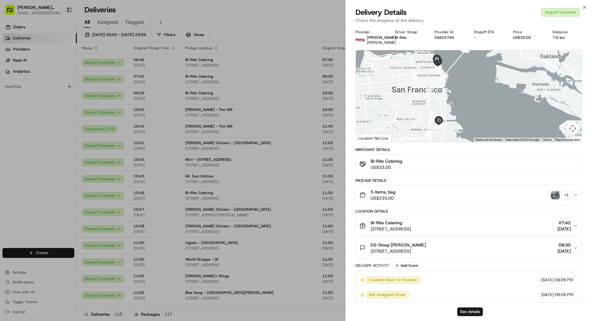
drag, startPoint x: 438, startPoint y: 105, endPoint x: 436, endPoint y: 114, distance: 9.6
click at [370, 114] on div at bounding box center [469, 96] width 226 height 92
